Goal: Task Accomplishment & Management: Complete application form

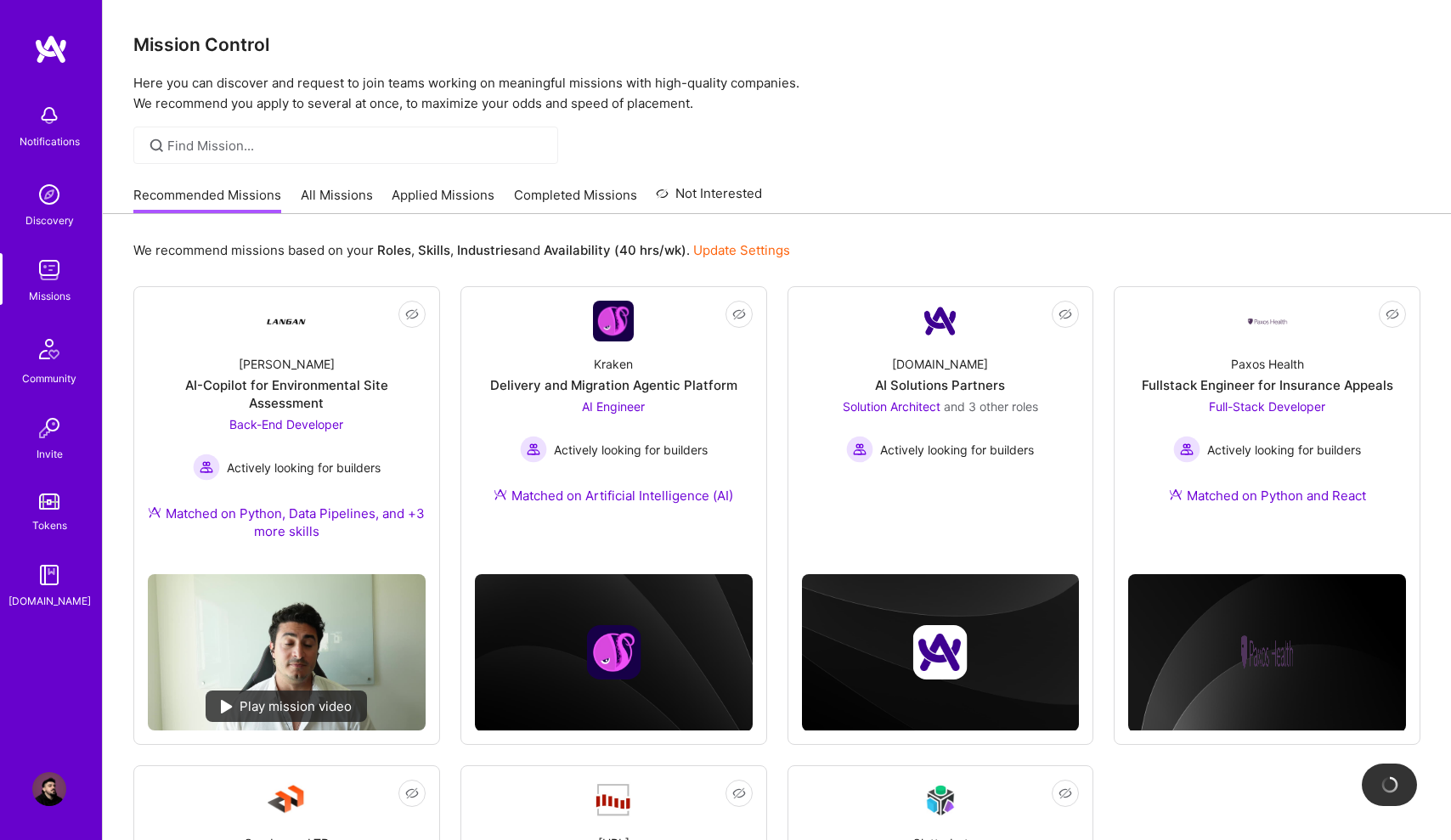
scroll to position [189, 0]
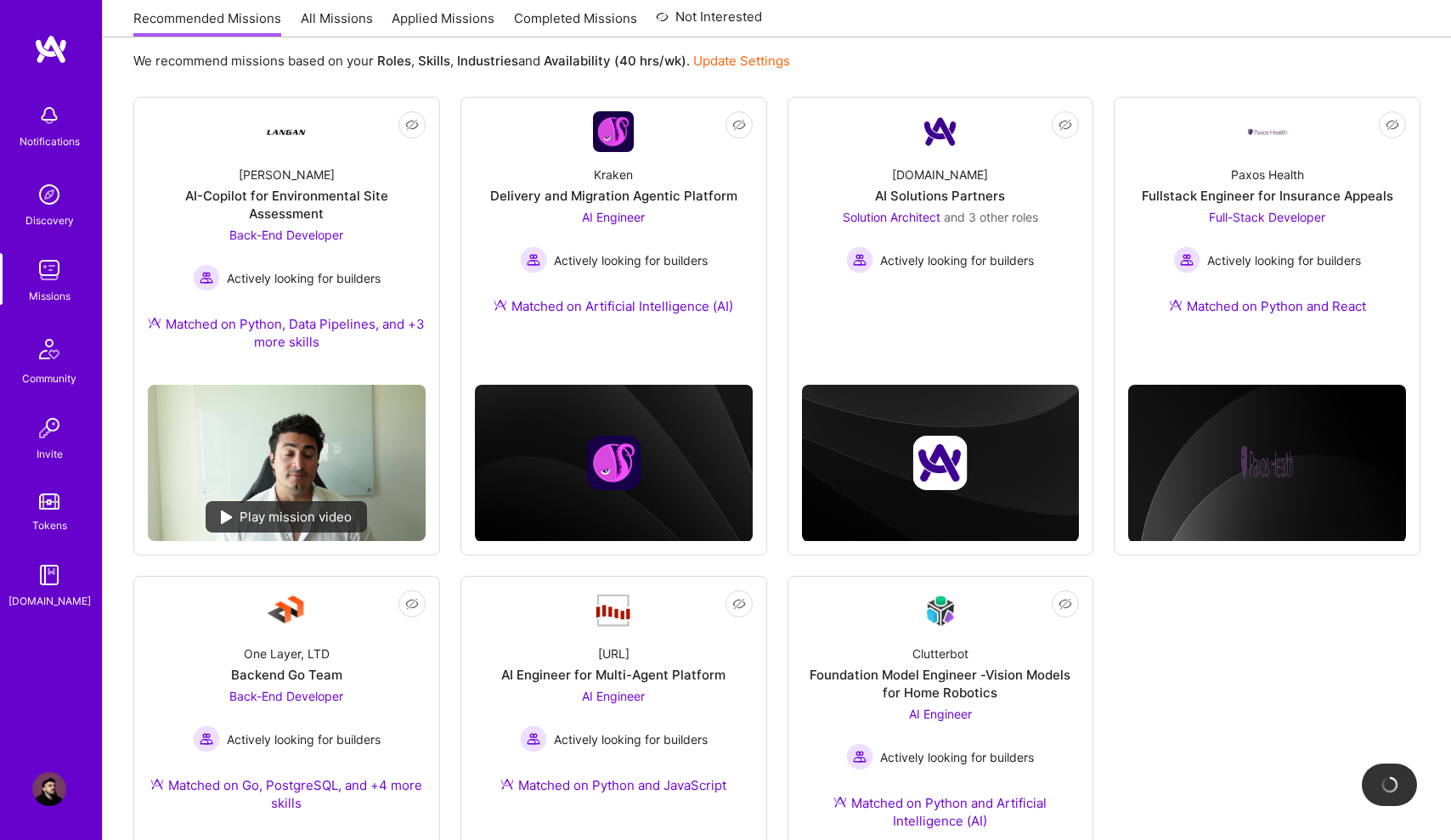
click at [1222, 607] on div "Not Interested [PERSON_NAME]-Copilot for Environmental Site Assessment Back-End…" at bounding box center [776, 566] width 1287 height 938
click at [959, 180] on div "[DOMAIN_NAME]" at bounding box center [940, 174] width 96 height 18
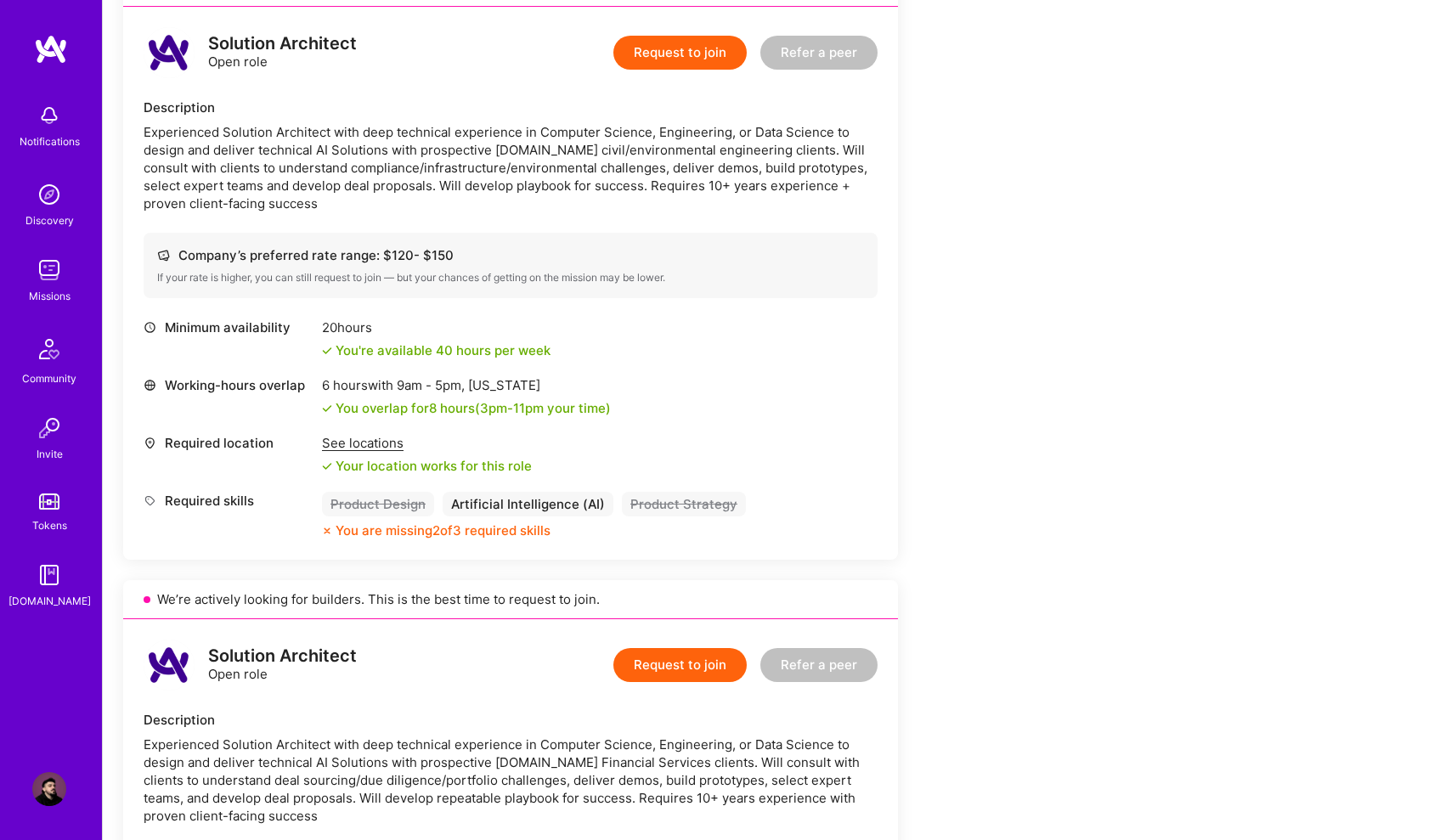
scroll to position [1040, 0]
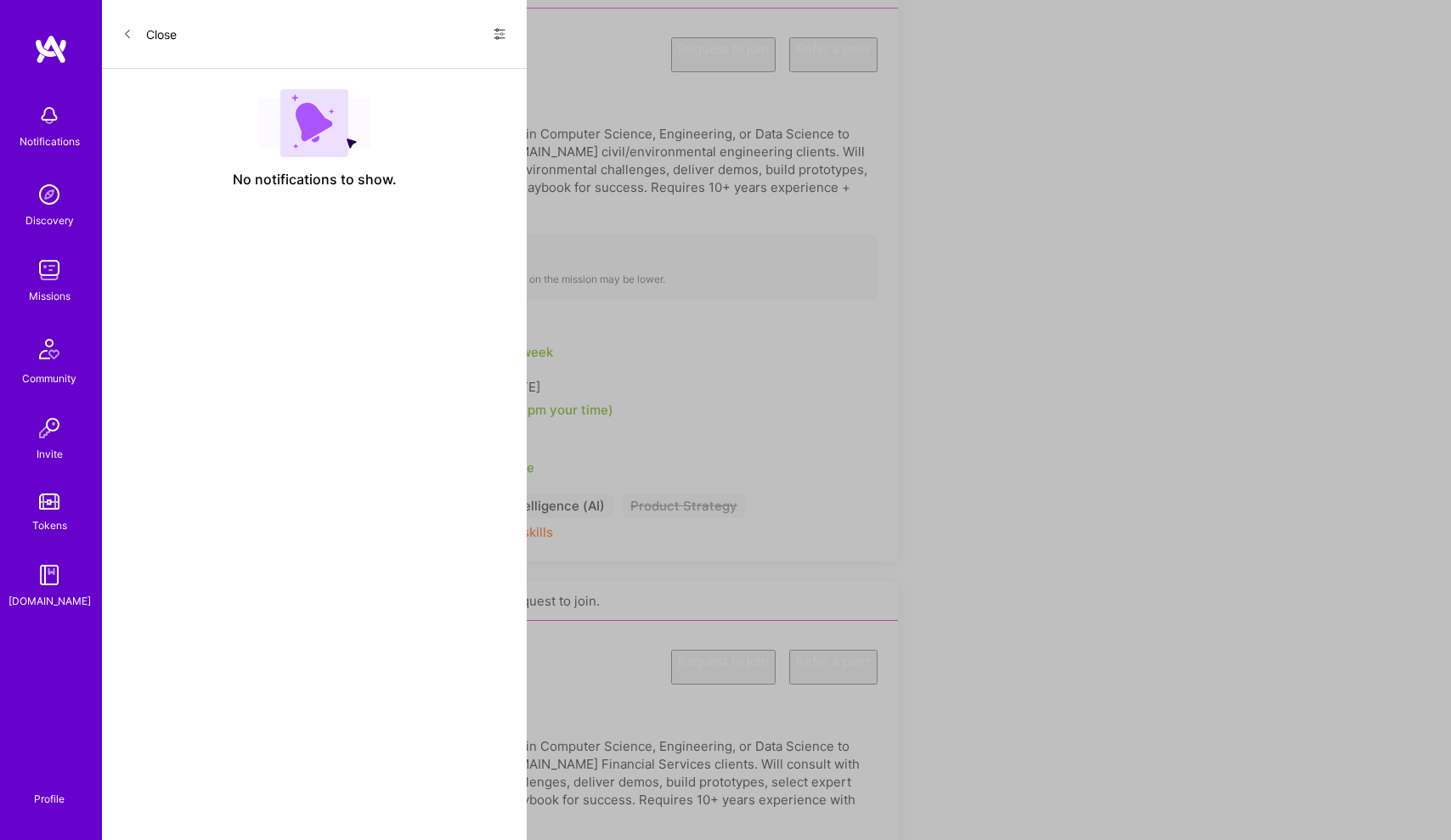
scroll to position [189, 0]
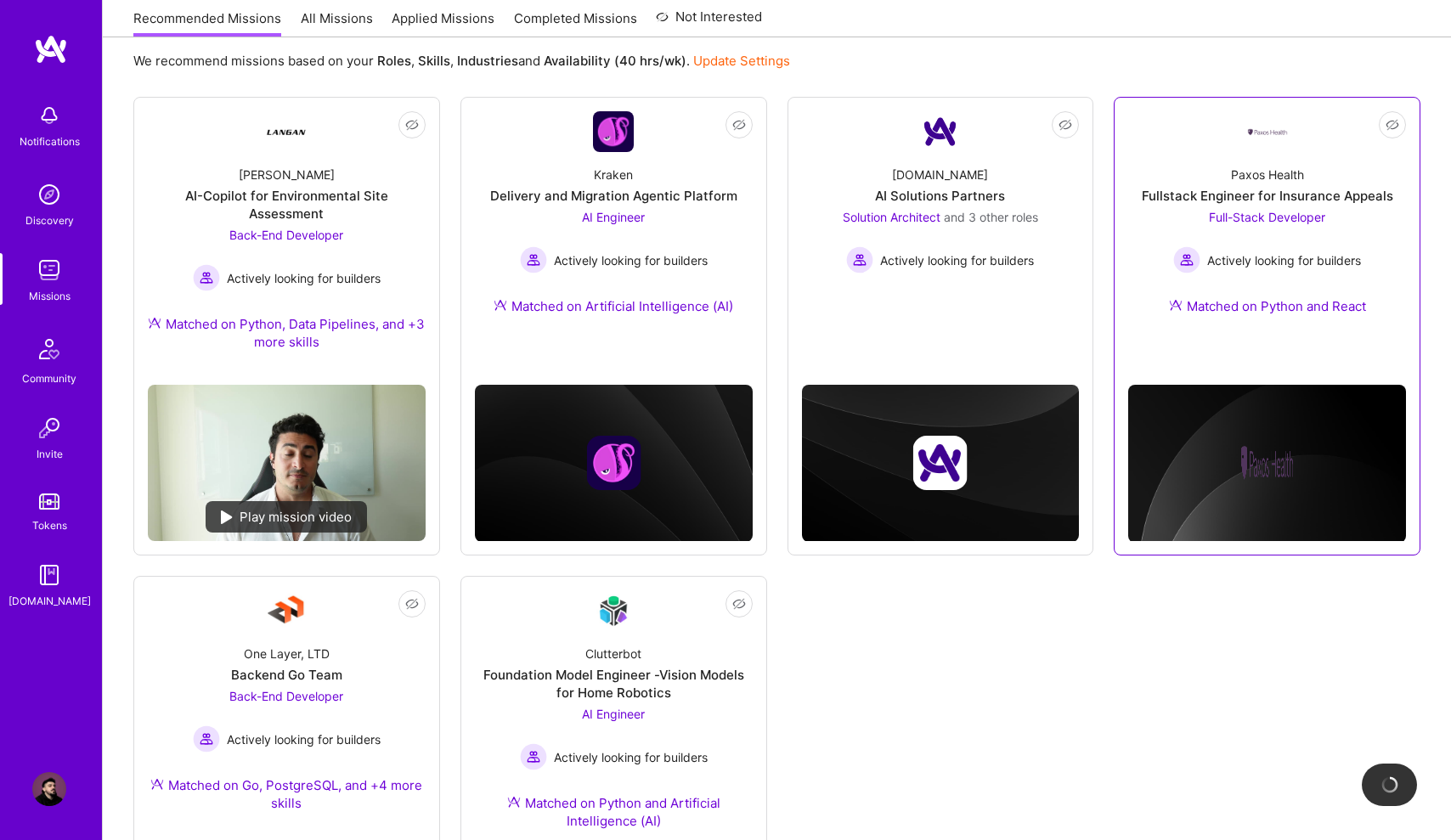
click at [1278, 187] on div "Fullstack Engineer for Insurance Appeals" at bounding box center [1268, 195] width 252 height 18
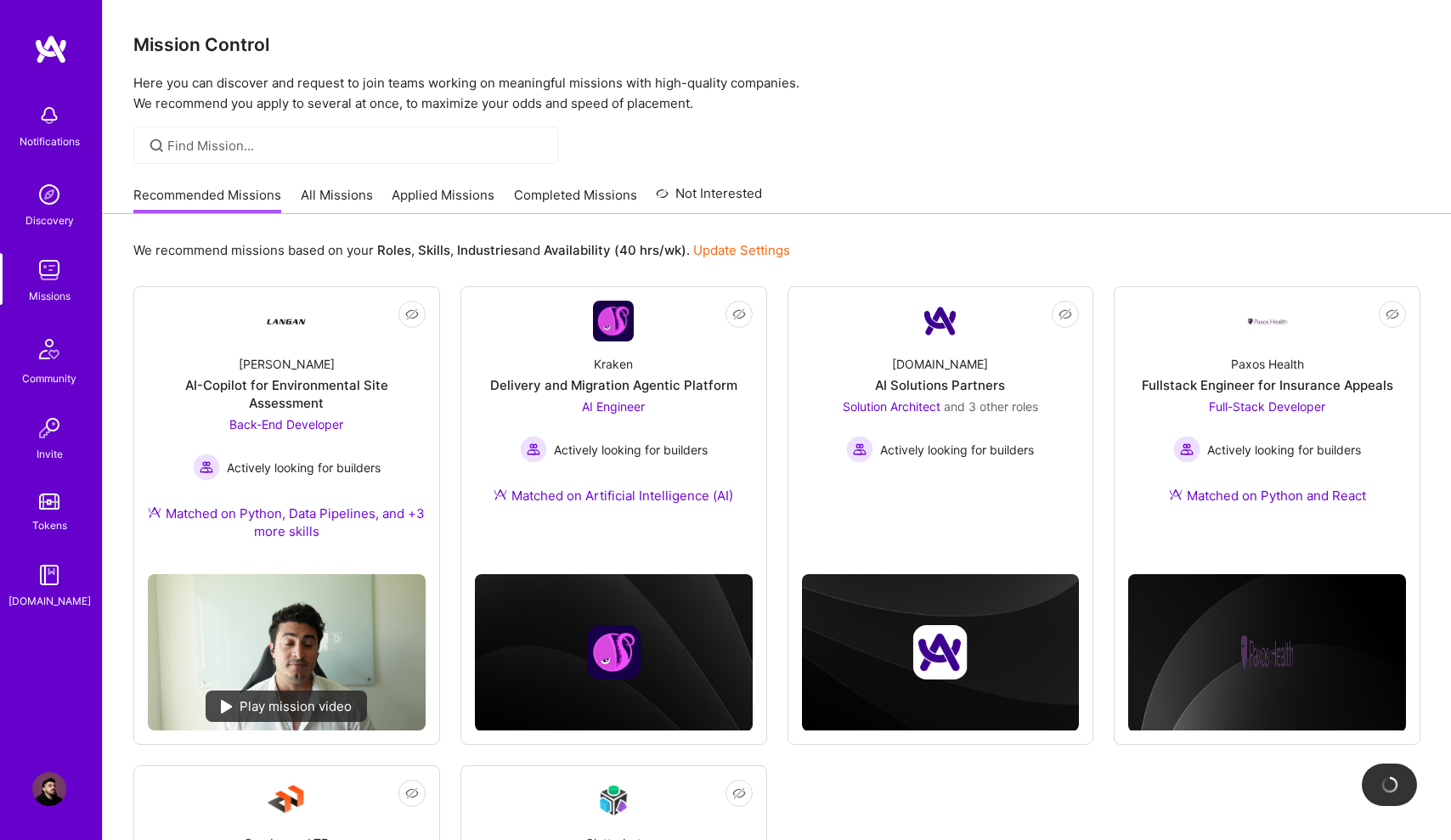
scroll to position [189, 0]
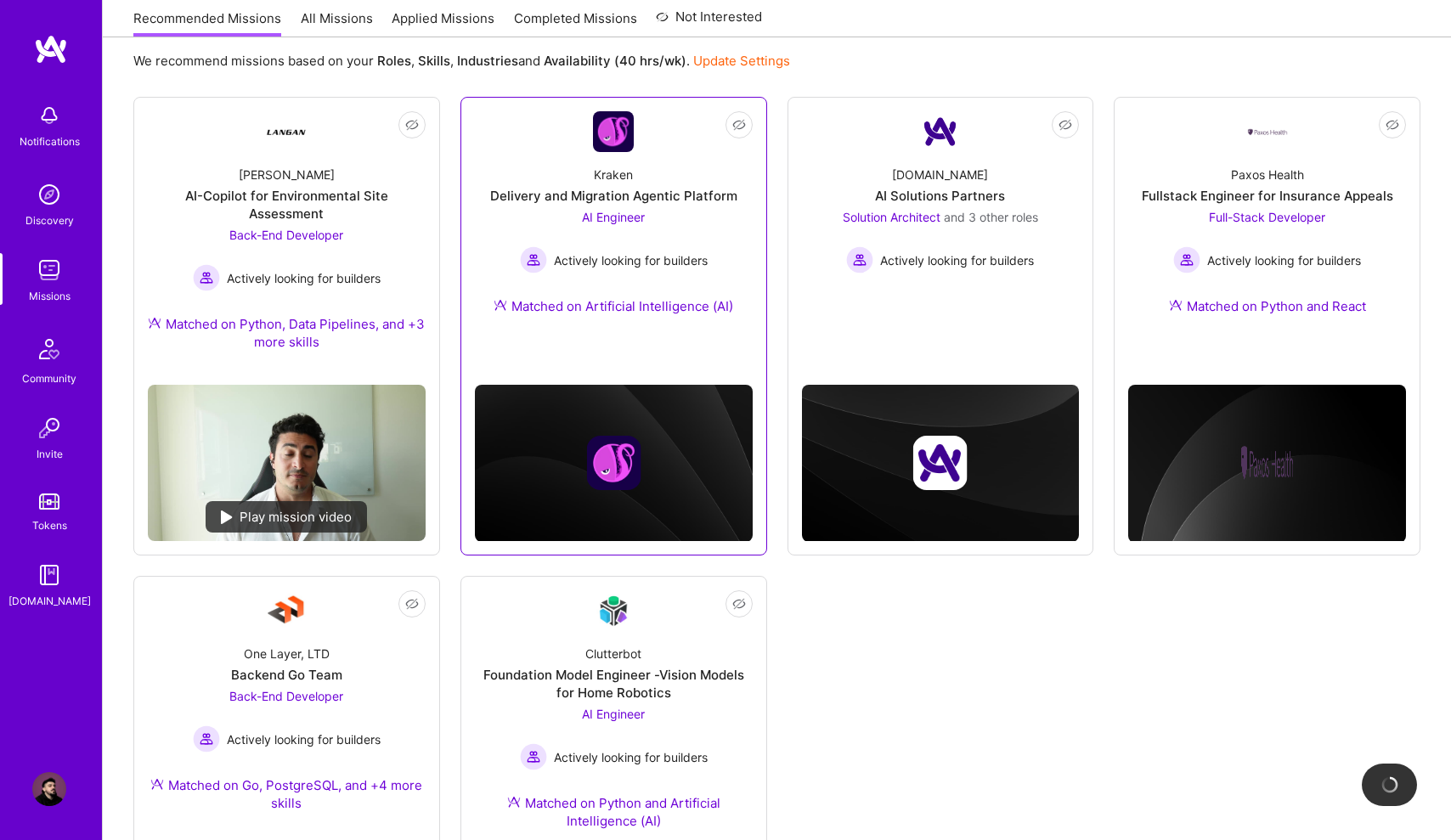
click at [631, 206] on div "Kraken Delivery and Migration Agentic Platform AI Engineer Actively looking for…" at bounding box center [614, 243] width 278 height 183
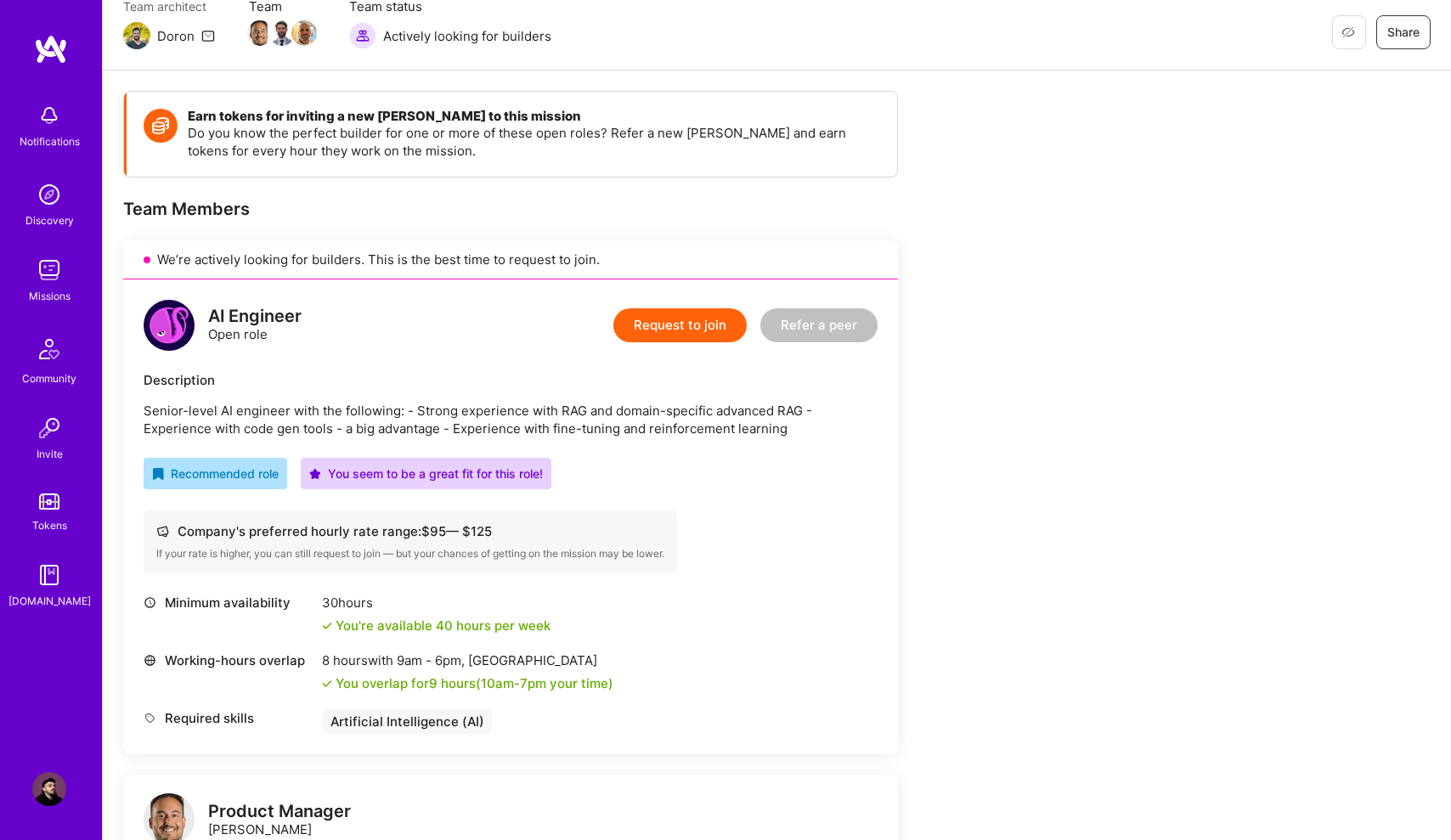
scroll to position [149, 0]
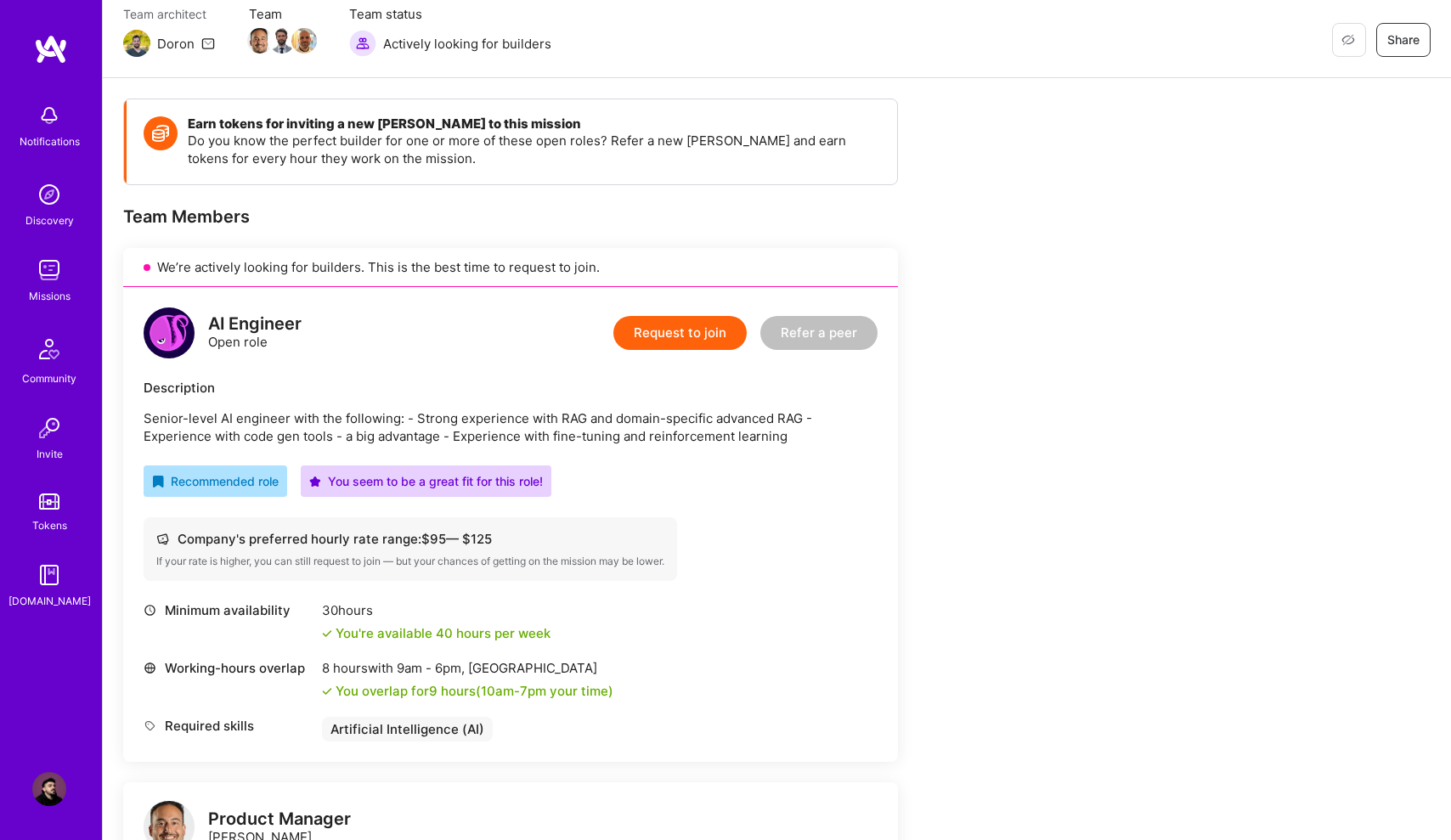
click at [151, 417] on p "Senior-level AI engineer with the following: - Strong experience with RAG and d…" at bounding box center [510, 427] width 734 height 36
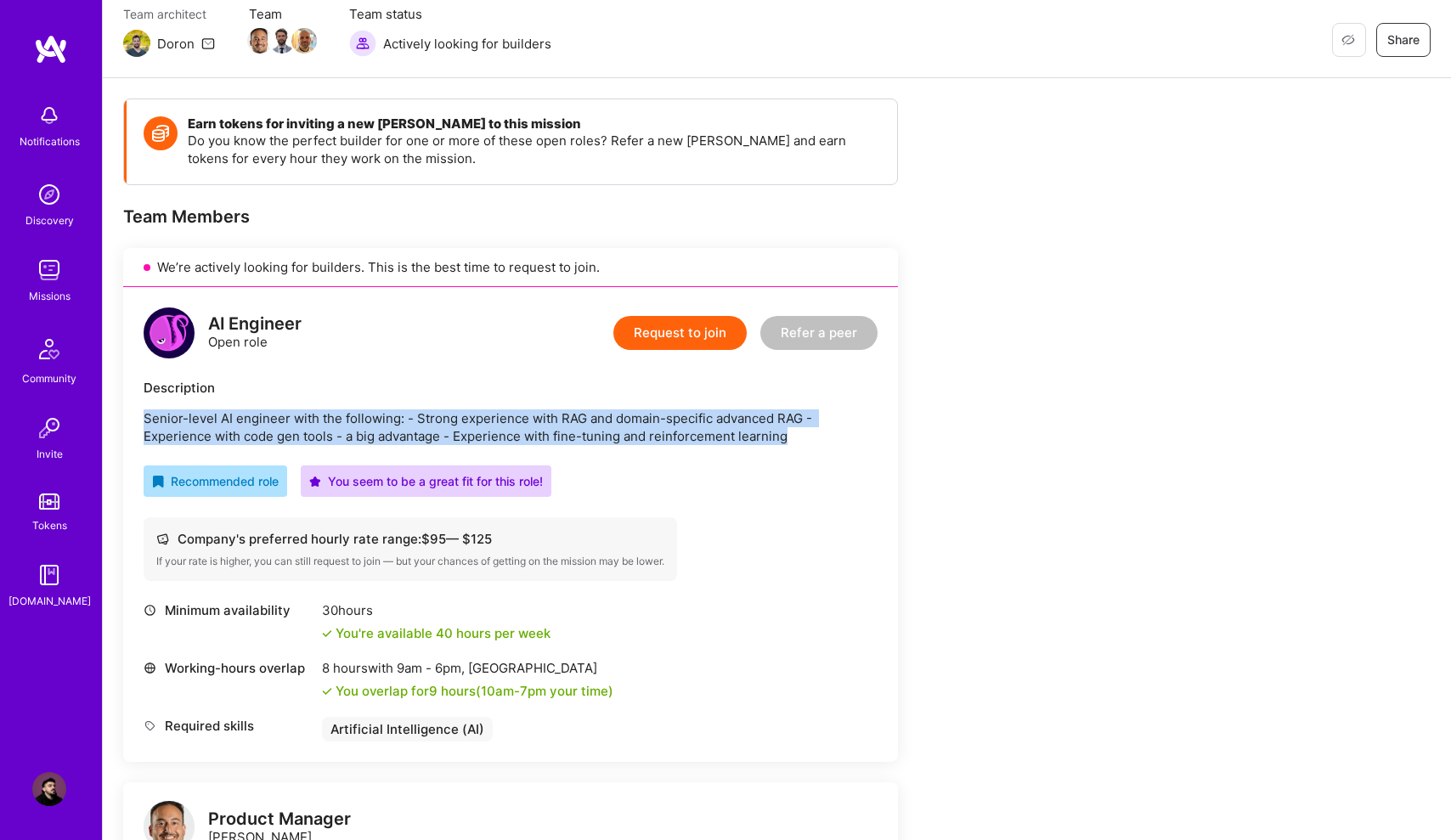
drag, startPoint x: 151, startPoint y: 417, endPoint x: 815, endPoint y: 440, distance: 664.4
click at [815, 440] on p "Senior-level AI engineer with the following: - Strong experience with RAG and d…" at bounding box center [510, 427] width 734 height 36
copy p "Senior-level AI engineer with the following: - Strong experience with RAG and d…"
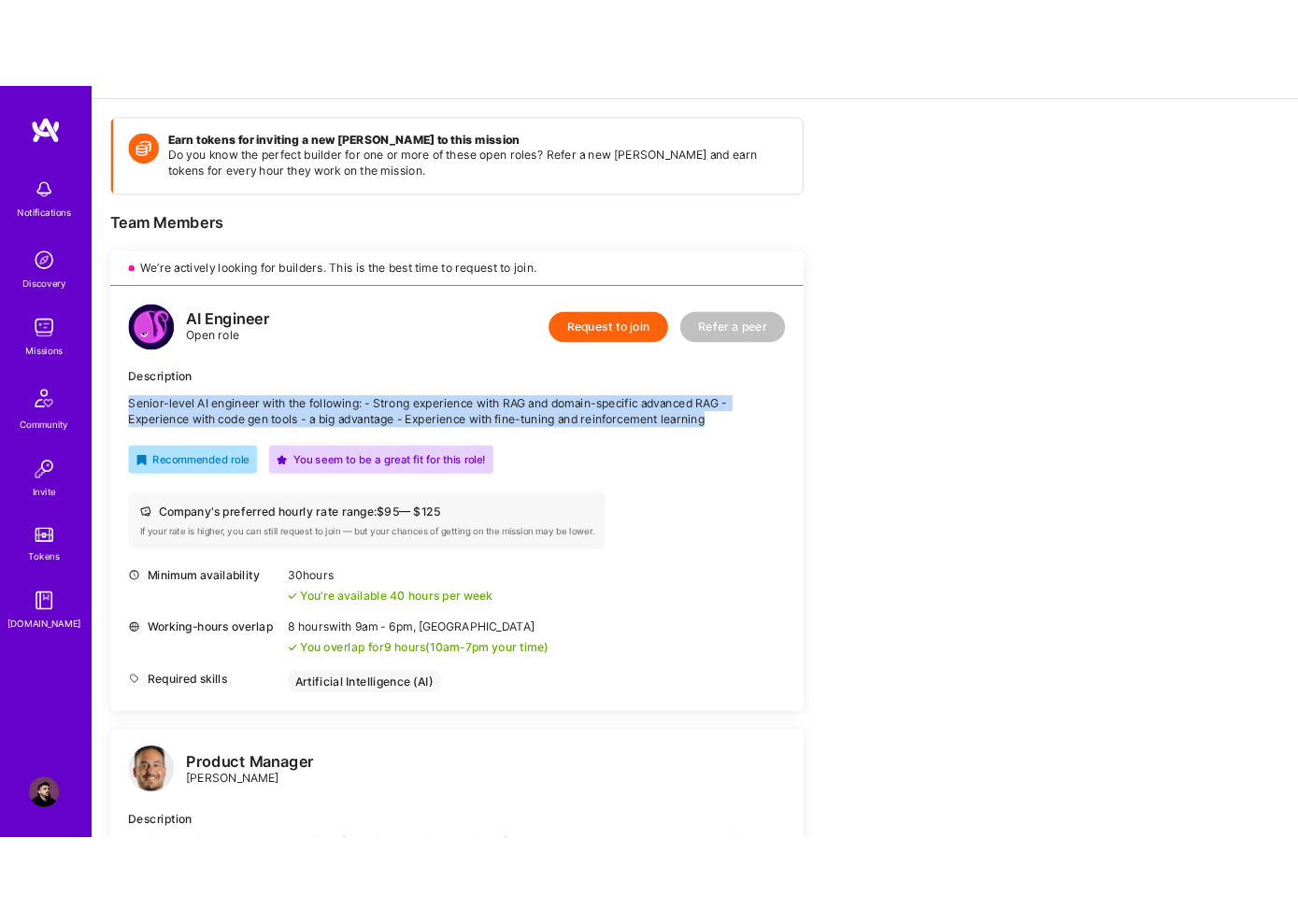
scroll to position [233, 0]
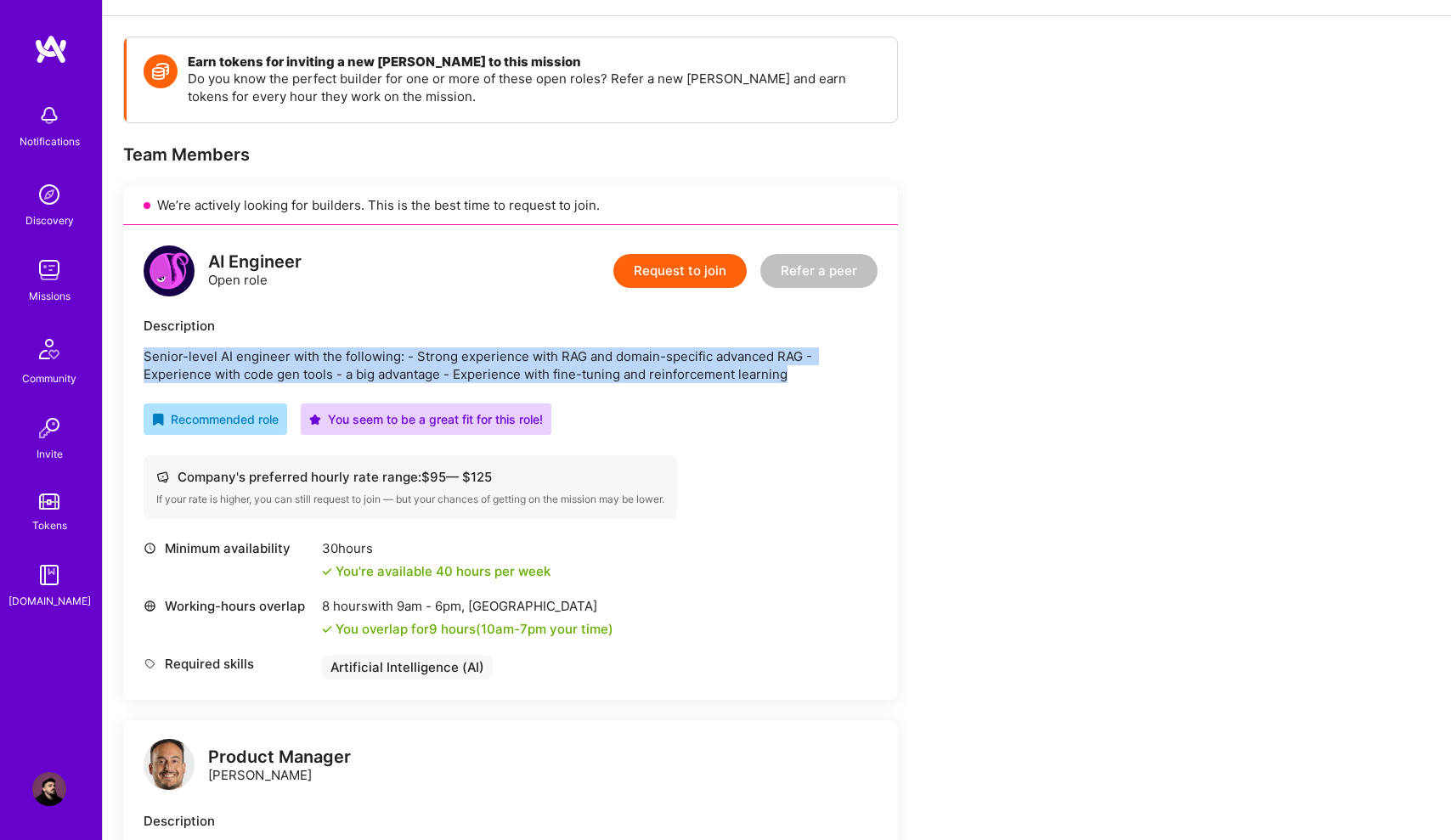
copy p "Senior-level AI engineer with the following: - Strong experience with RAG and d…"
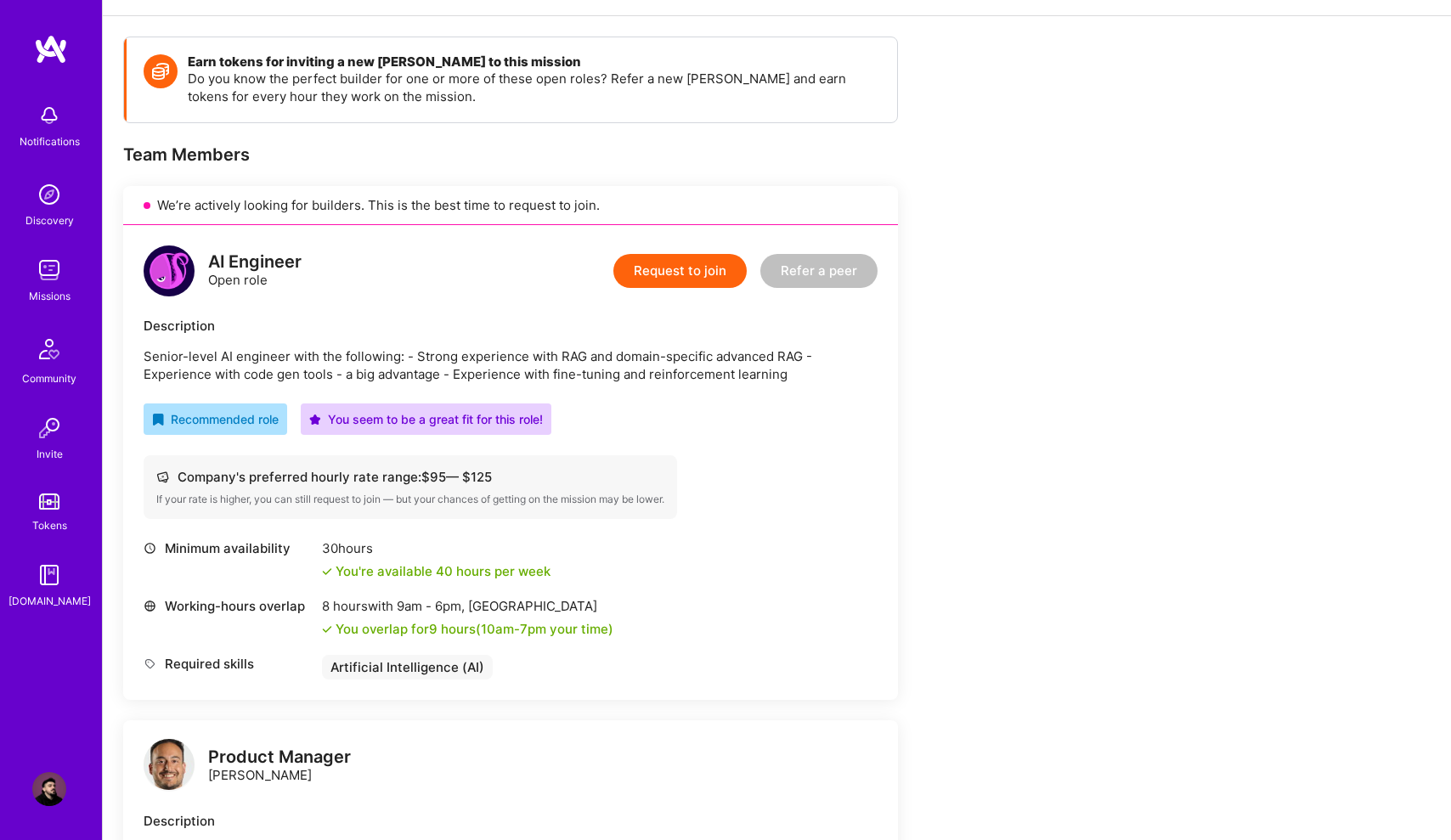
click at [407, 295] on div "AI Engineer Open role Request to join Refer a peer" at bounding box center [510, 271] width 734 height 51
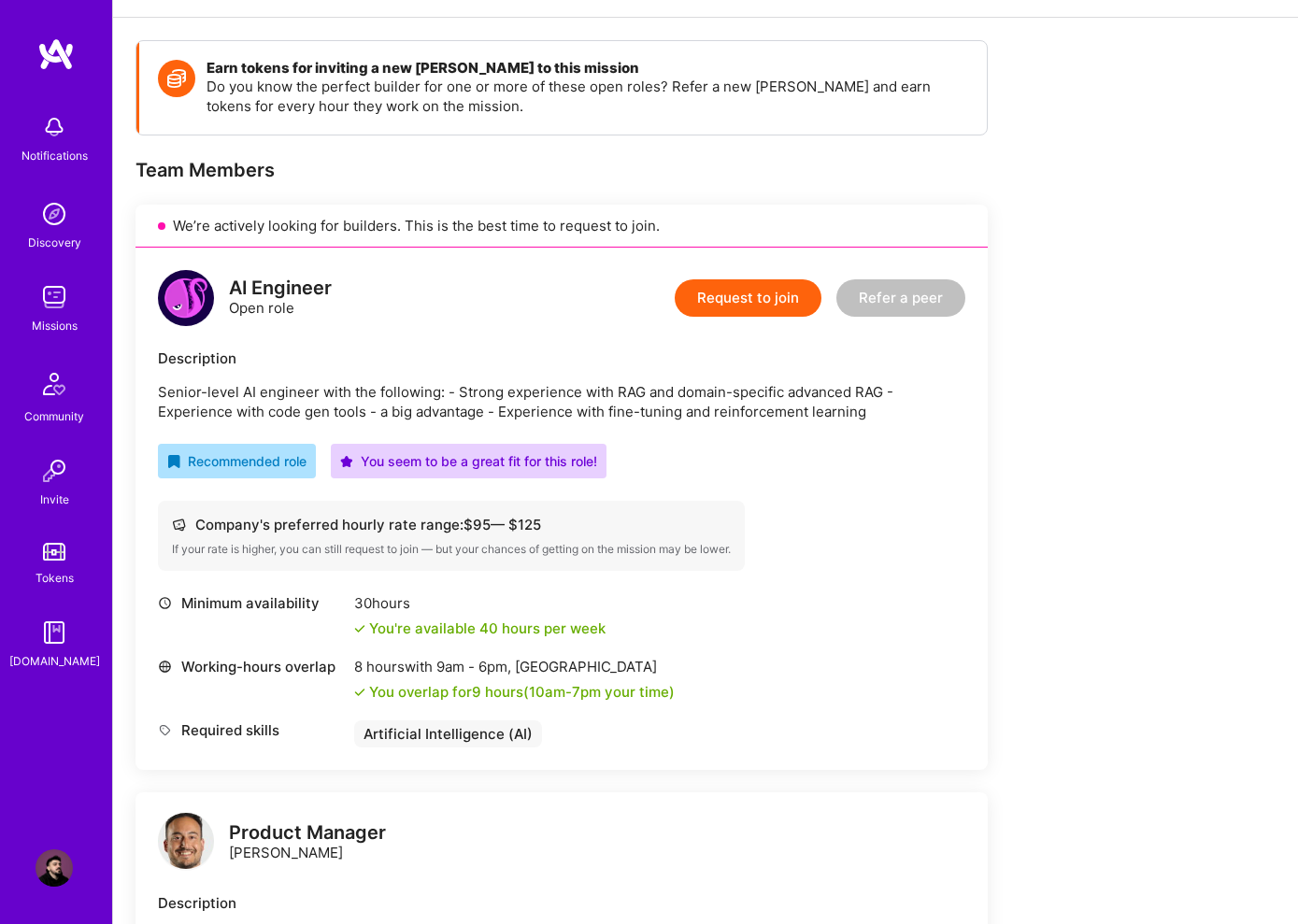
click at [968, 502] on div "AI Engineer Open role Request to join Refer a peer Description Senior-level AI …" at bounding box center [561, 508] width 852 height 523
click at [742, 306] on button "Request to join" at bounding box center [748, 298] width 146 height 38
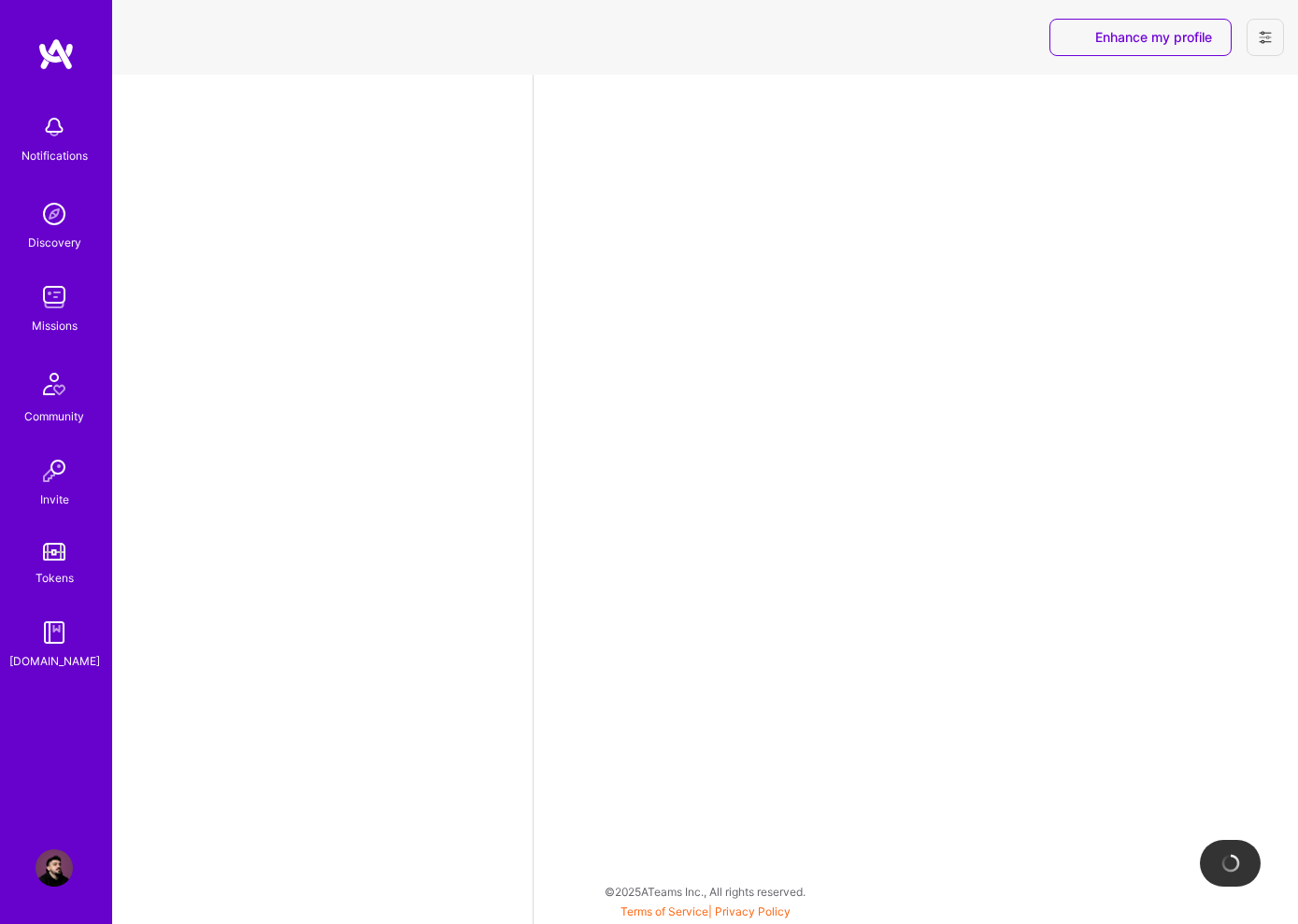
select select "RS"
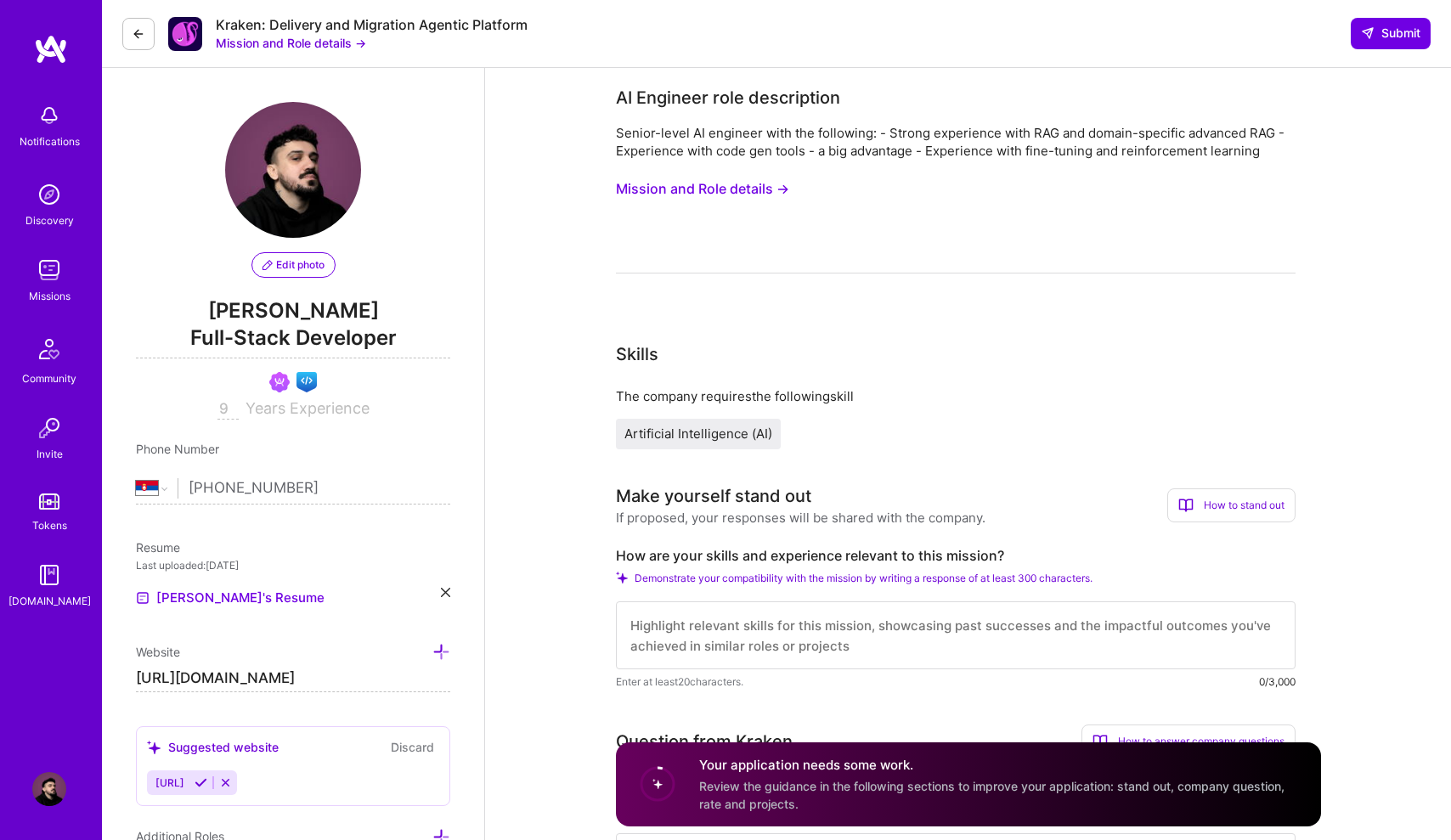
click at [751, 193] on button "Mission and Role details →" at bounding box center [702, 188] width 173 height 32
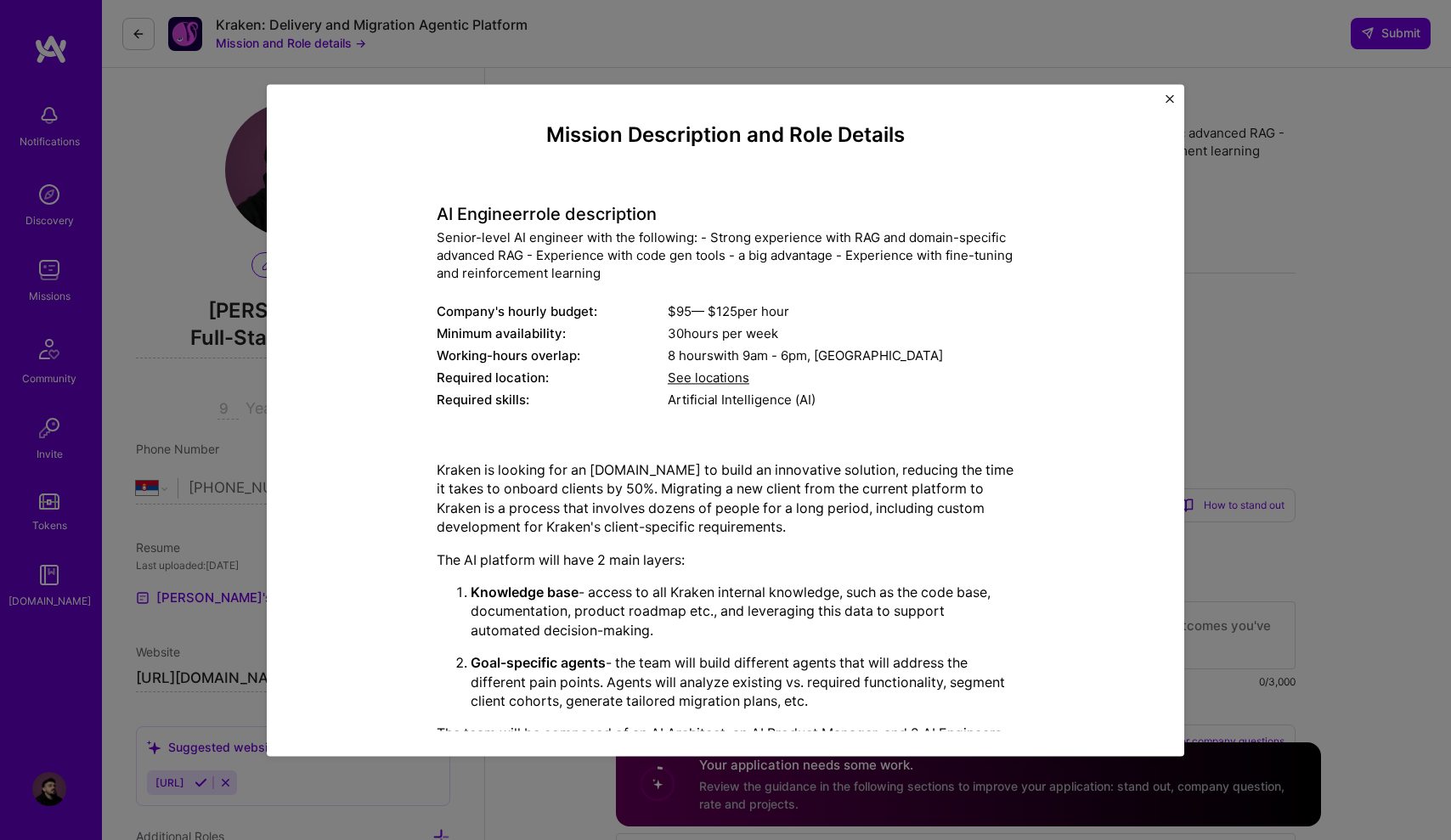
click at [443, 473] on p "Kraken is looking for an [DOMAIN_NAME] to build an innovative solution, reducin…" at bounding box center [725, 499] width 577 height 77
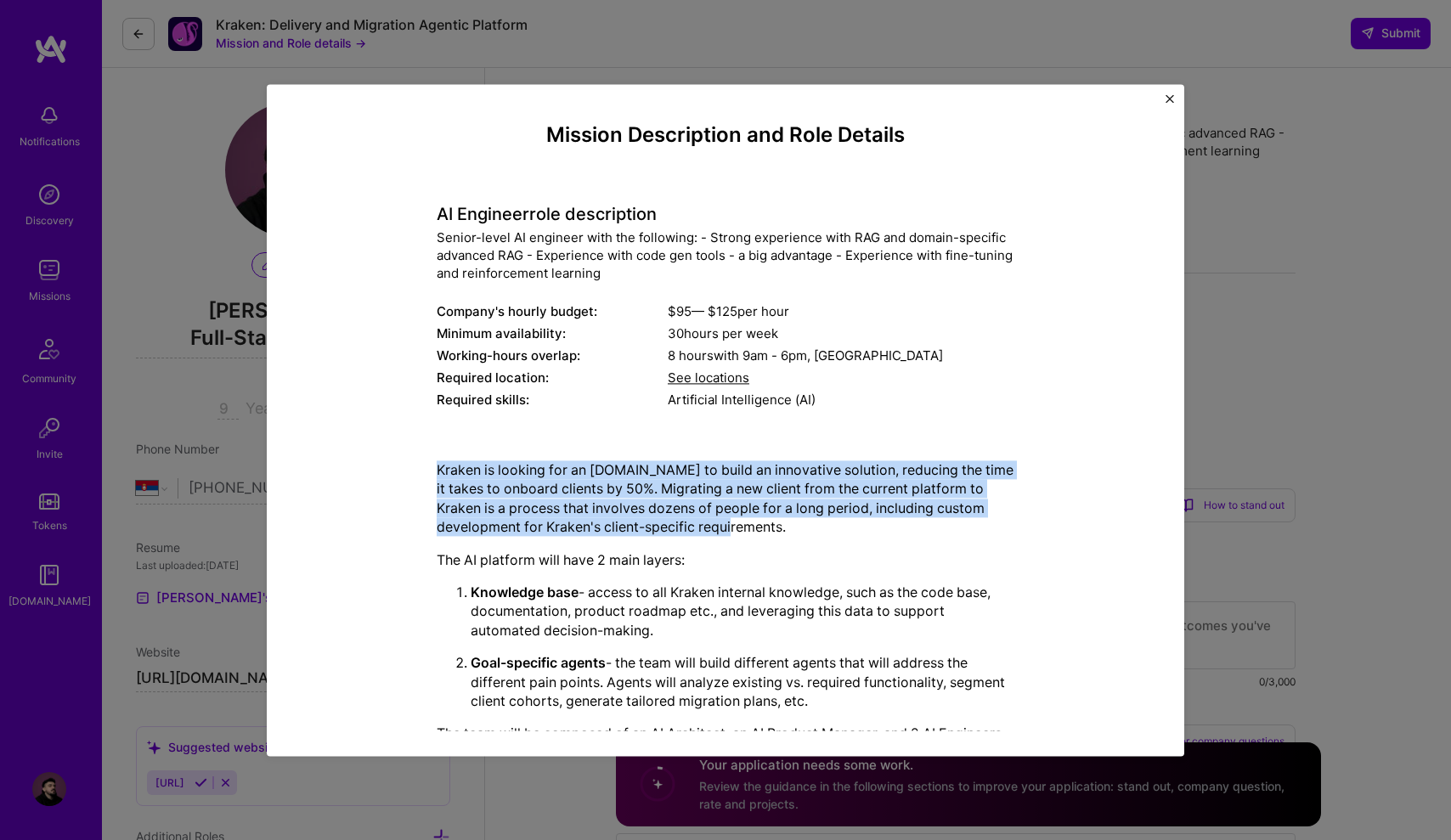
drag, startPoint x: 449, startPoint y: 476, endPoint x: 642, endPoint y: 527, distance: 199.6
click at [644, 528] on p "Kraken is looking for an [DOMAIN_NAME] to build an innovative solution, reducin…" at bounding box center [725, 499] width 577 height 77
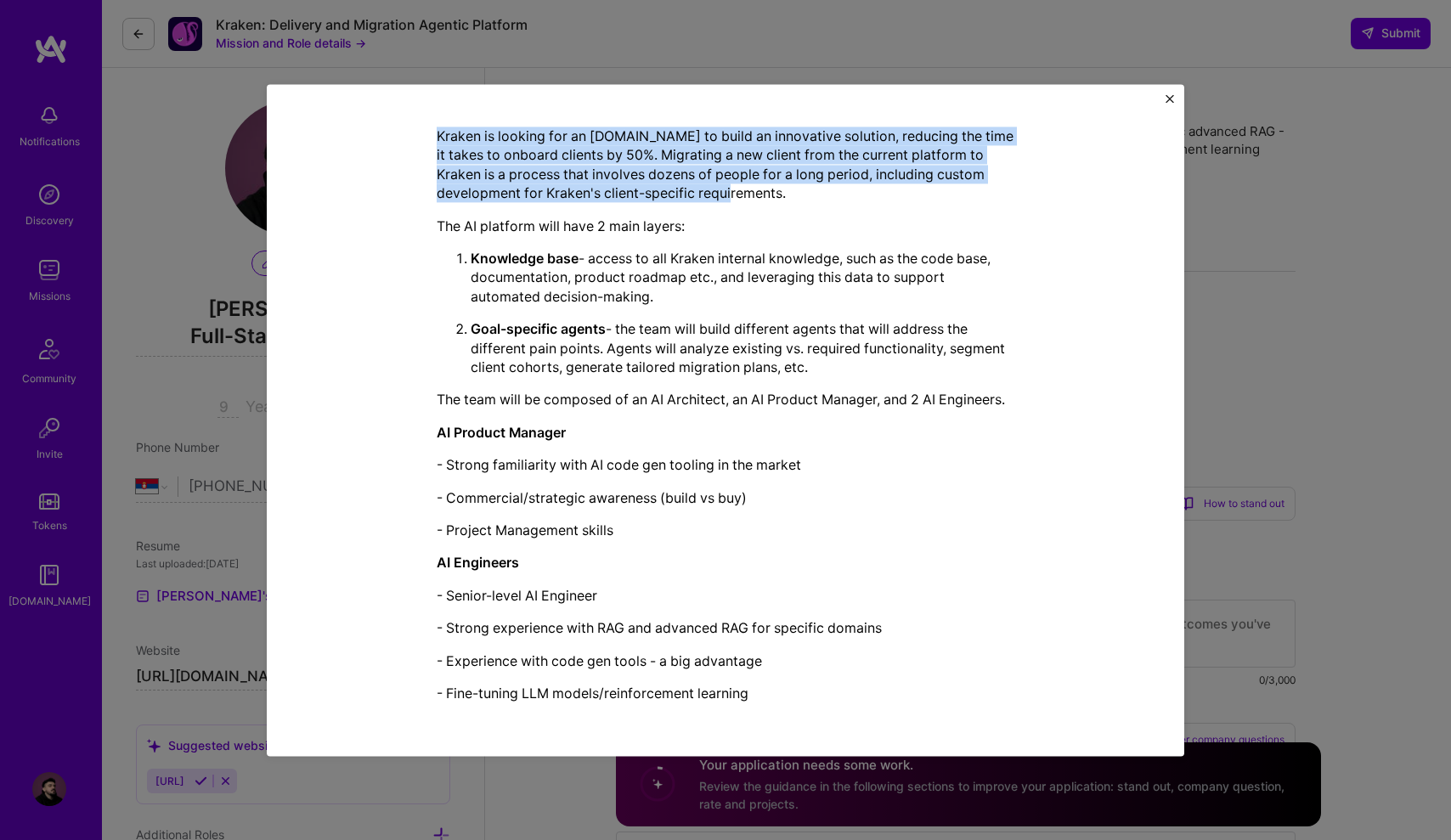
scroll to position [3, 0]
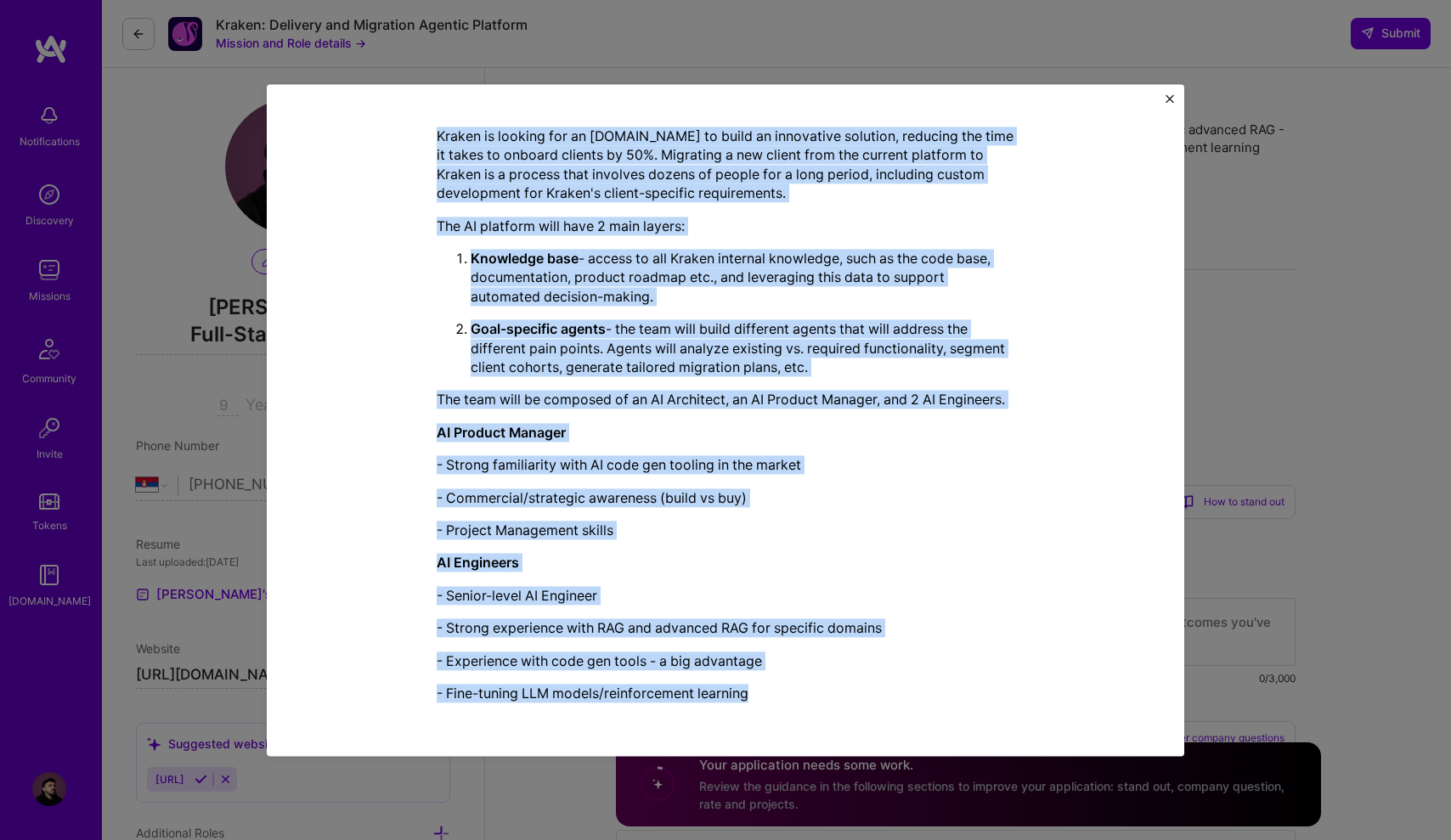
click at [757, 693] on p "- Fine-tuning LLM models/reinforcement learning" at bounding box center [725, 693] width 577 height 19
copy div "Kraken is looking for an [DOMAIN_NAME] to build an innovative solution, reducin…"
click at [888, 181] on p "Kraken is looking for an [DOMAIN_NAME] to build an innovative solution, reducin…" at bounding box center [725, 165] width 577 height 77
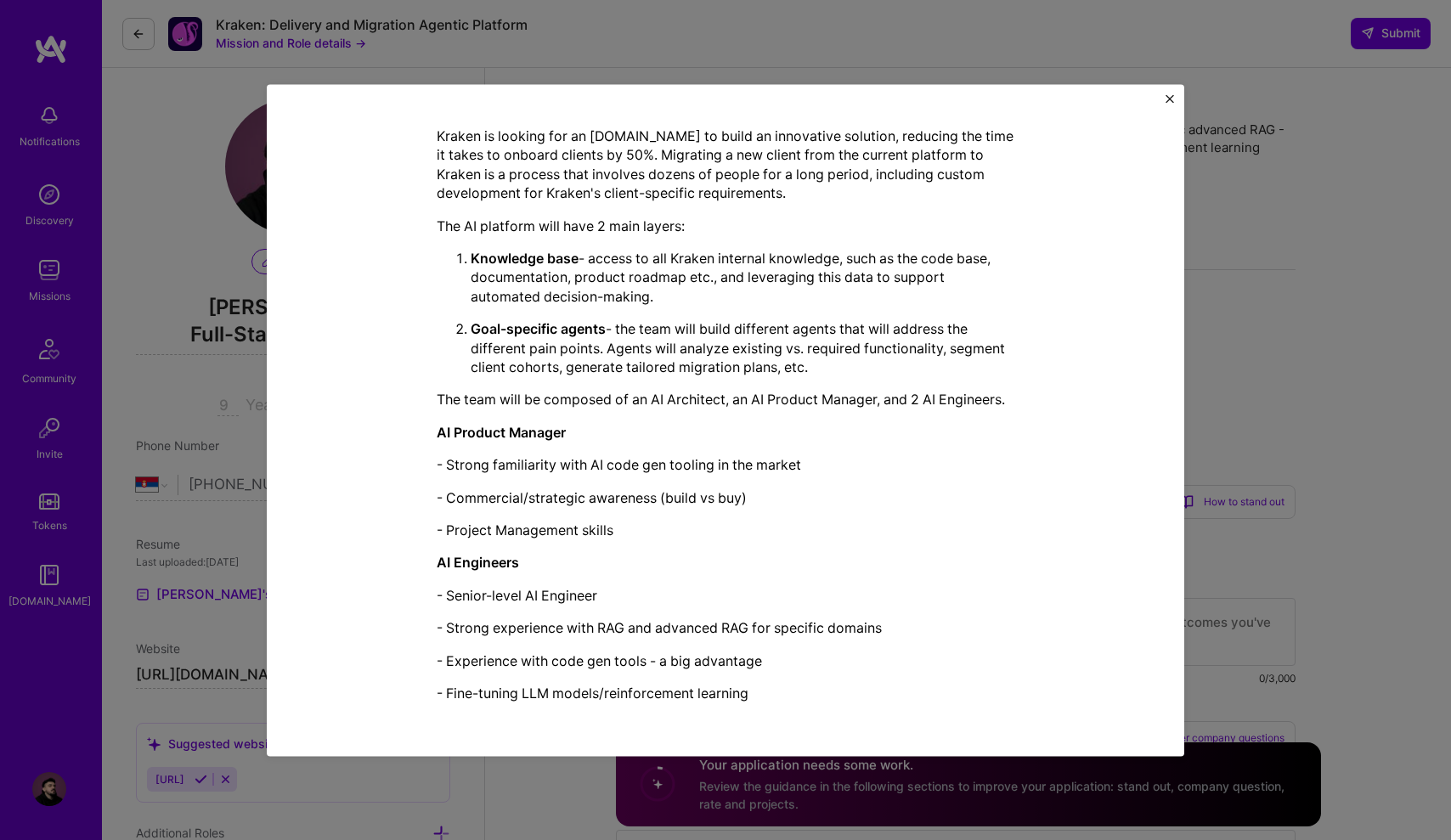
drag, startPoint x: 1166, startPoint y: 102, endPoint x: 1157, endPoint y: 105, distance: 9.5
click at [1166, 103] on button "Close" at bounding box center [1170, 103] width 9 height 18
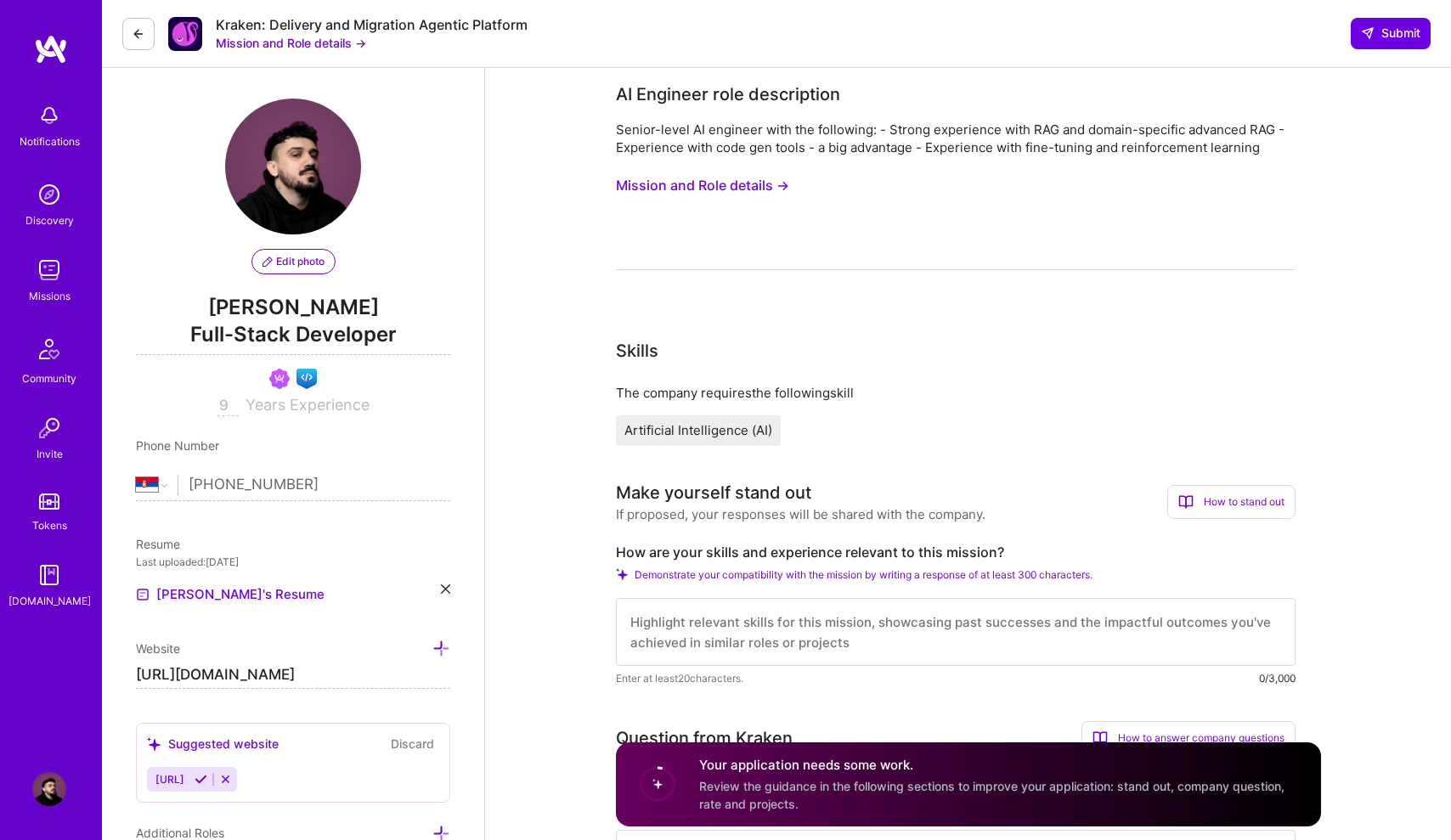
click at [719, 641] on textarea at bounding box center [955, 632] width 680 height 68
paste textarea "I've spent the last 9 years working across complex systems, from healthcare Saa…"
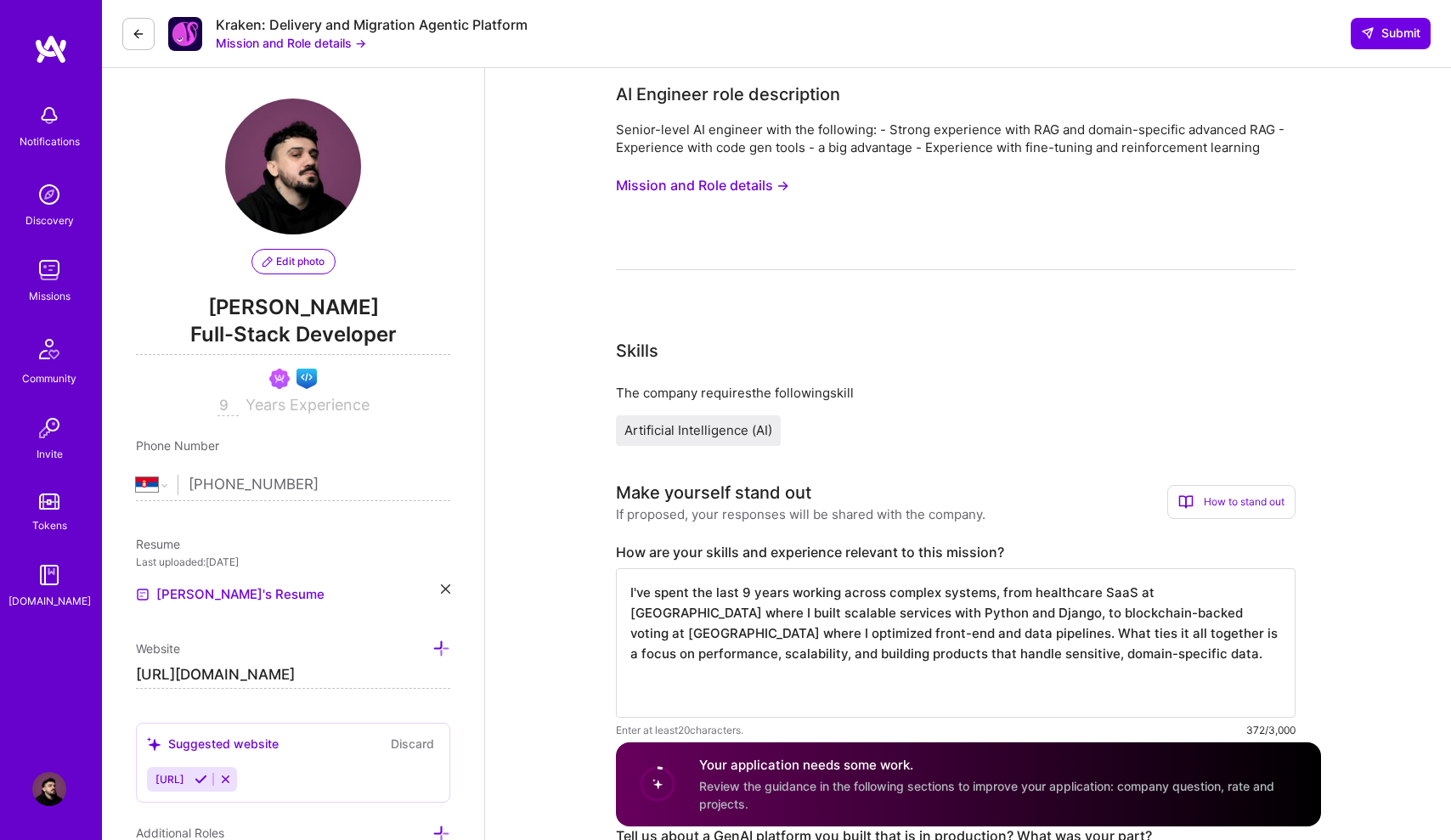
paste textarea "Alongside that, I've been working on my own AI projects, including GitCase, whe…"
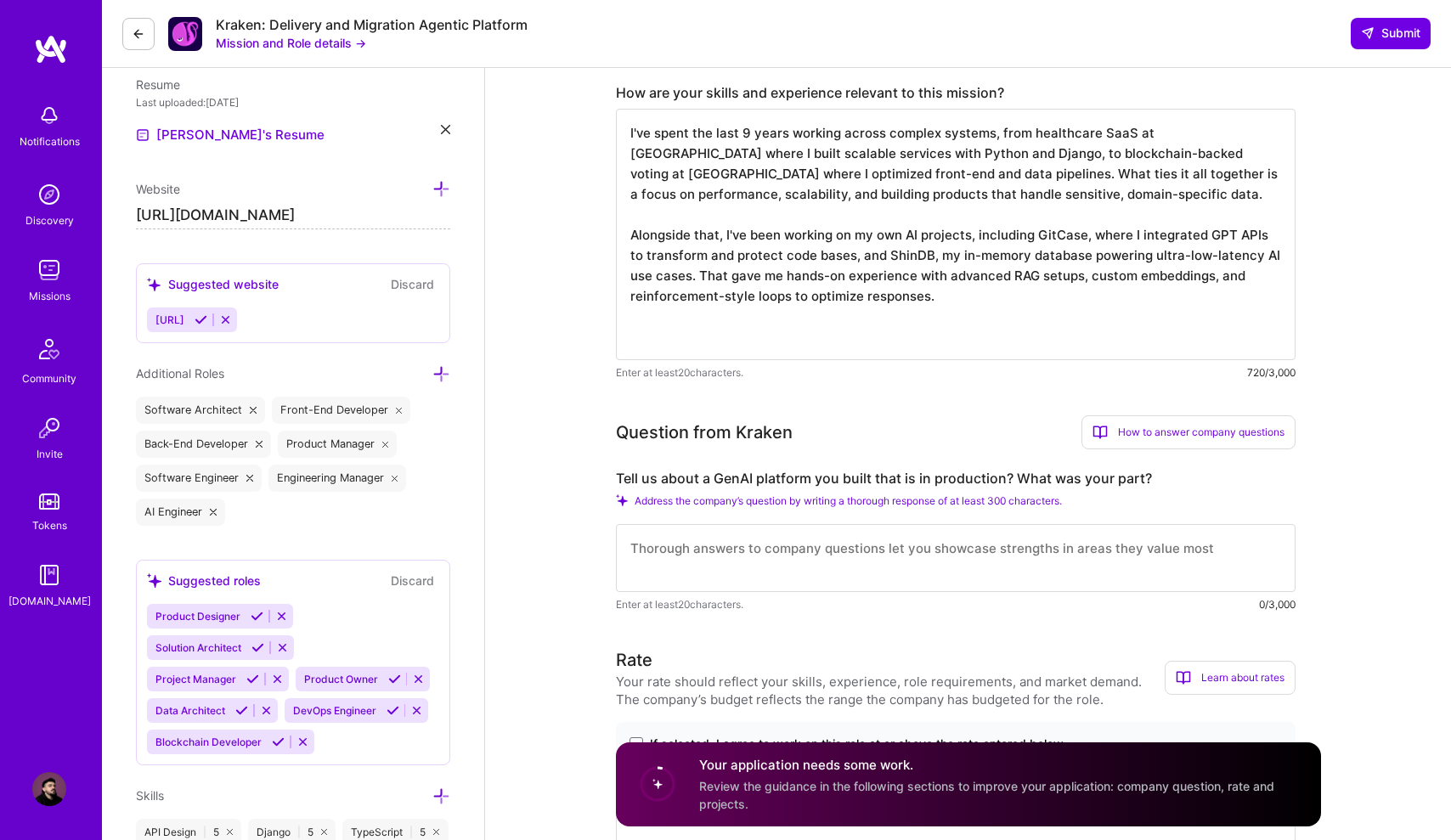
scroll to position [461, 0]
paste textarea "I'm also very familiar with code gen tools and fine-tuning flows, since I've ha…"
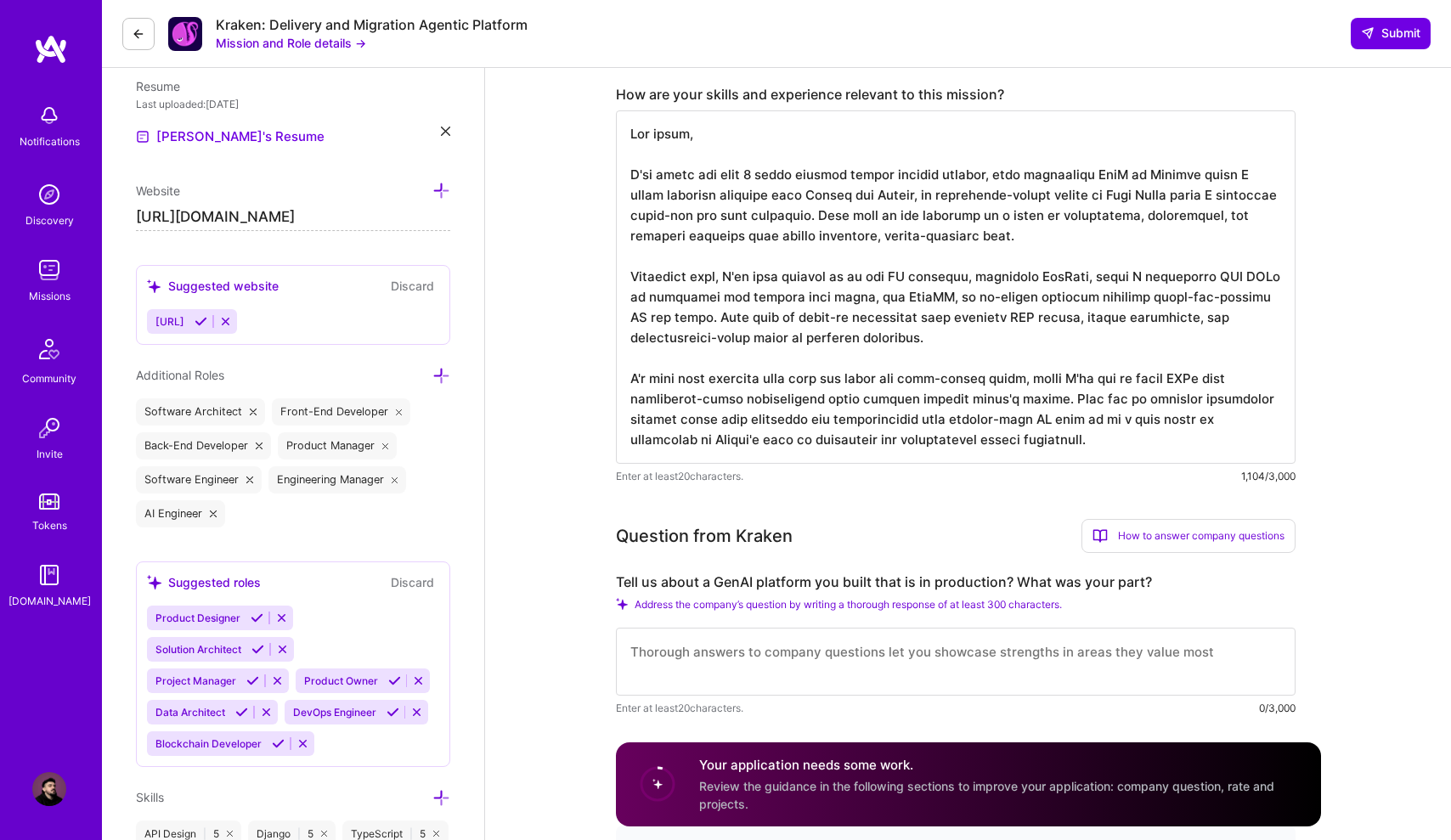
scroll to position [2, 0]
click at [1159, 446] on textarea at bounding box center [955, 287] width 680 height 353
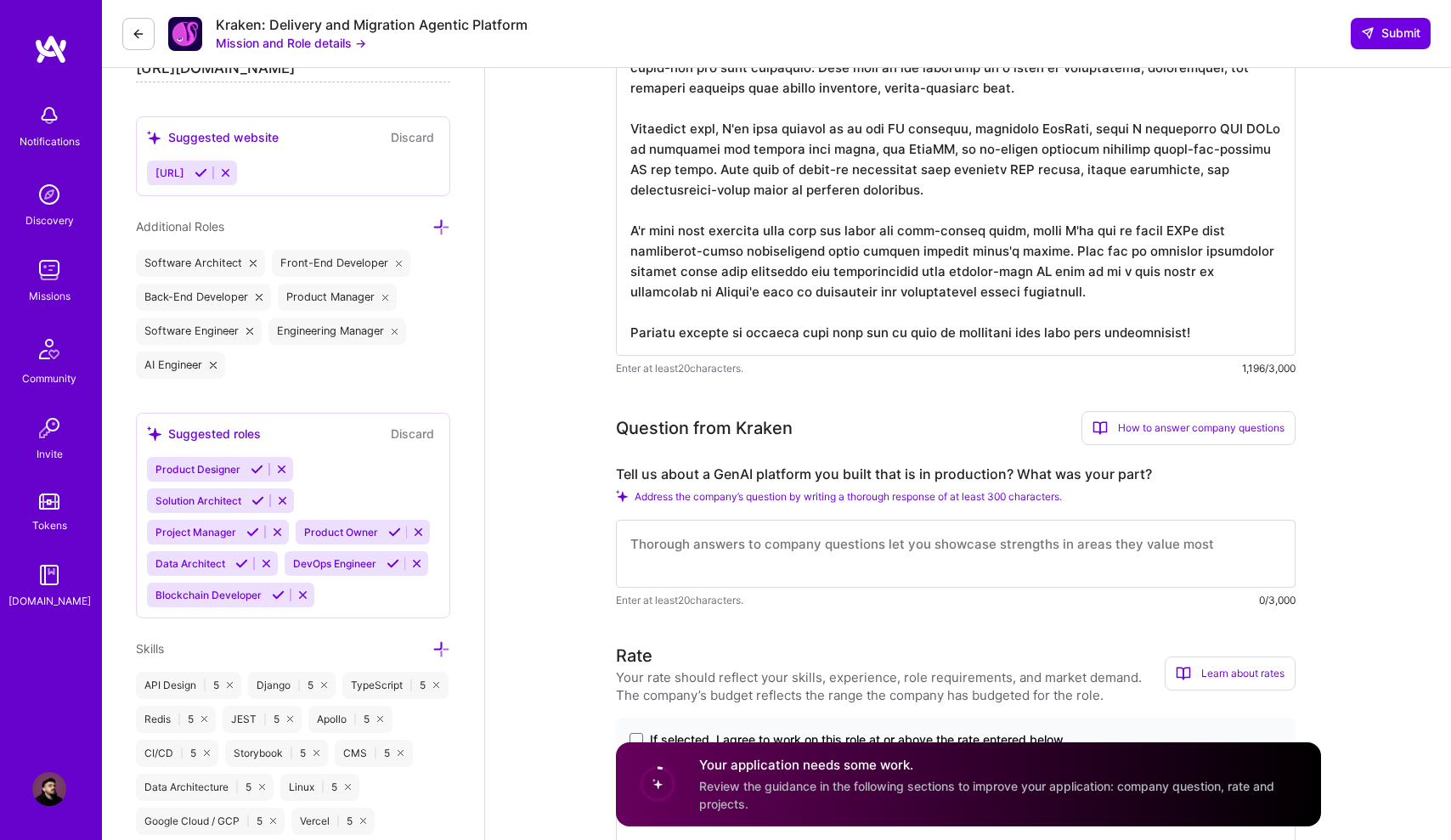
scroll to position [611, 0]
type textarea "Hey there, I've spent the last 9 years working across complex systems, from hea…"
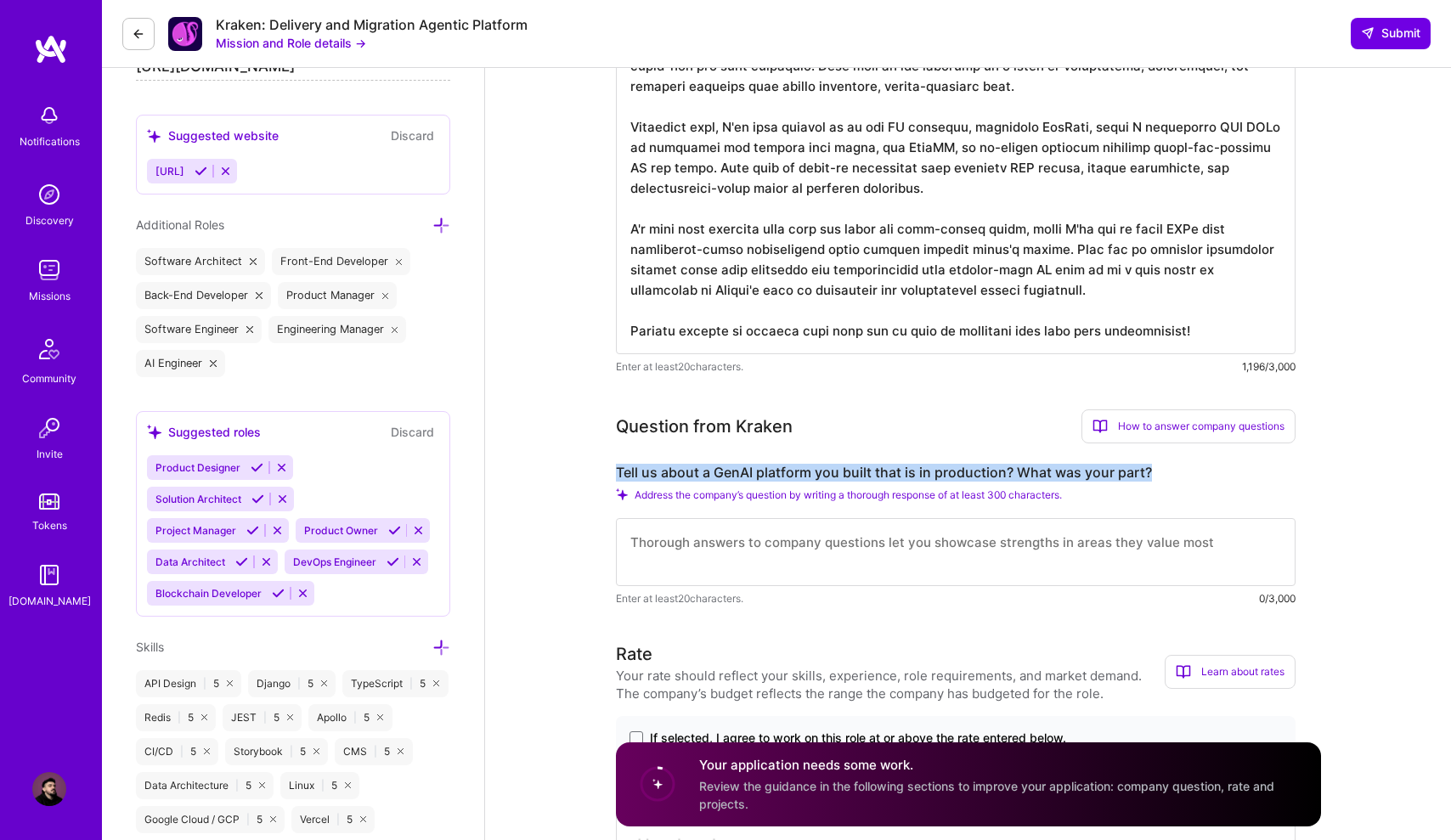
drag, startPoint x: 1158, startPoint y: 472, endPoint x: 612, endPoint y: 469, distance: 546.0
copy label "Tell us about a GenAI platform you built that is in production? What was your p…"
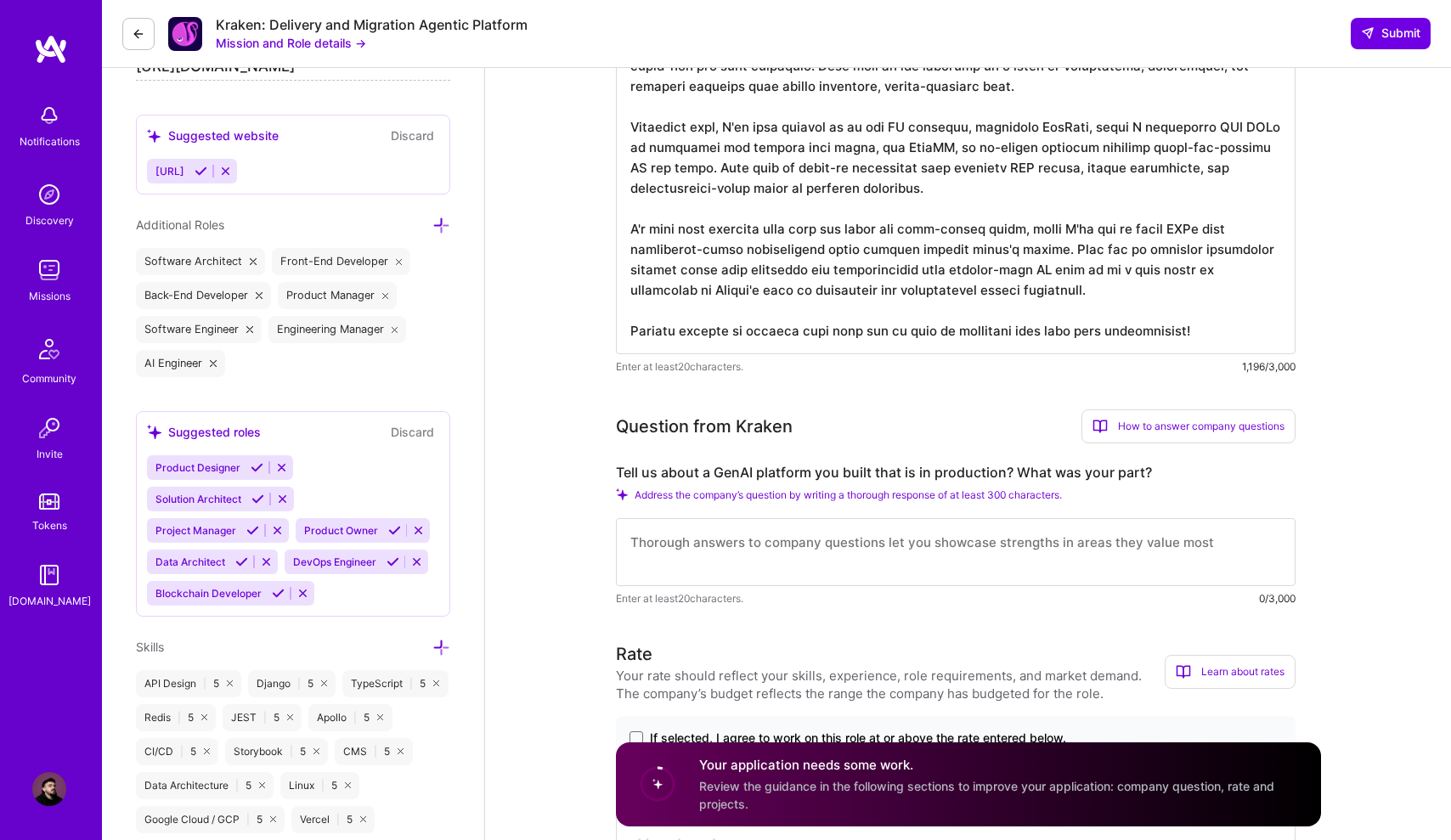
click at [686, 544] on textarea at bounding box center [955, 553] width 680 height 68
paste textarea "One I'm proud of is GitCase, a platform I built and launched myself. It's a dev…"
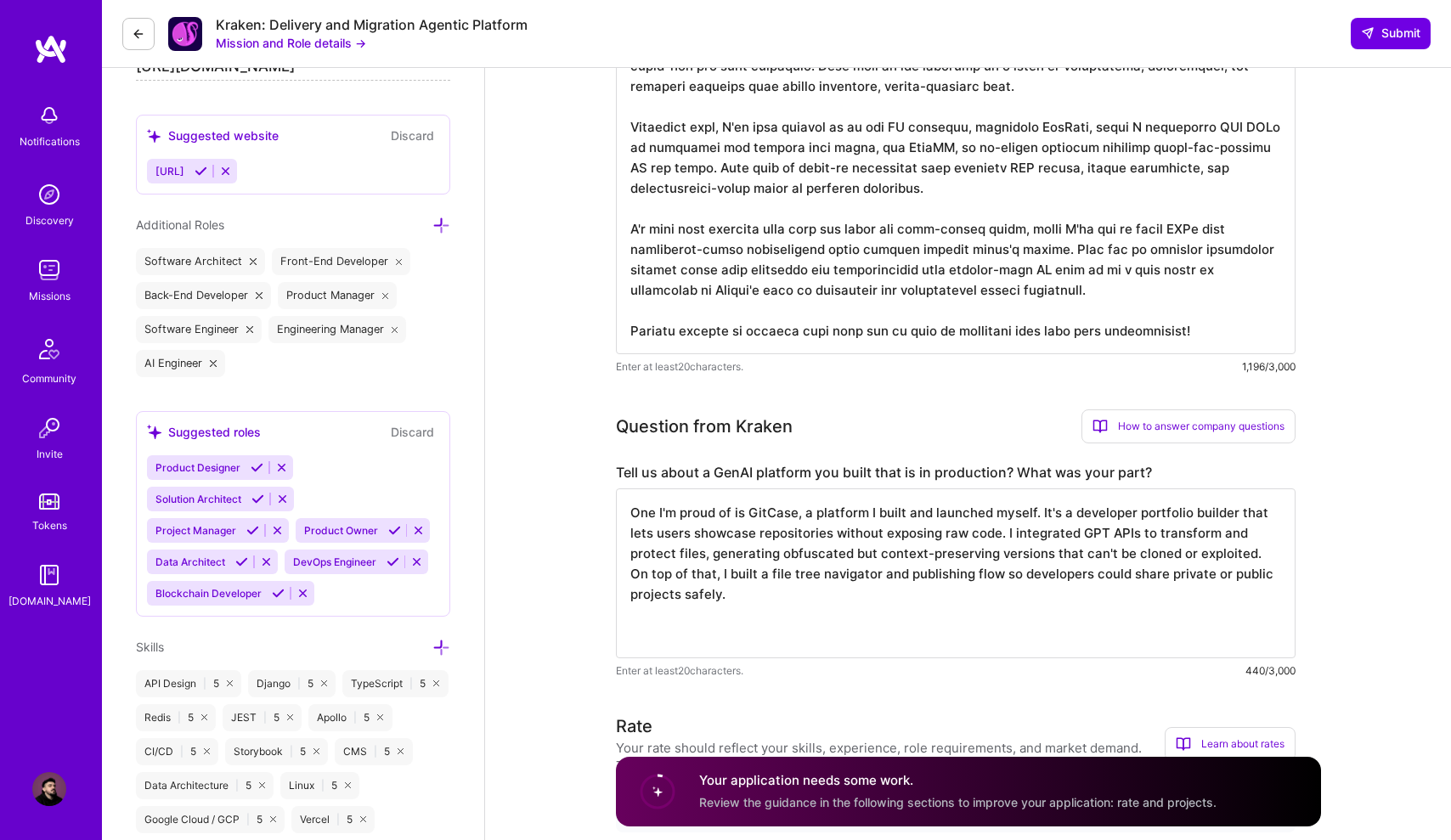
paste textarea "My part was everything end-to-end – designing the architecture, integrating GPT…"
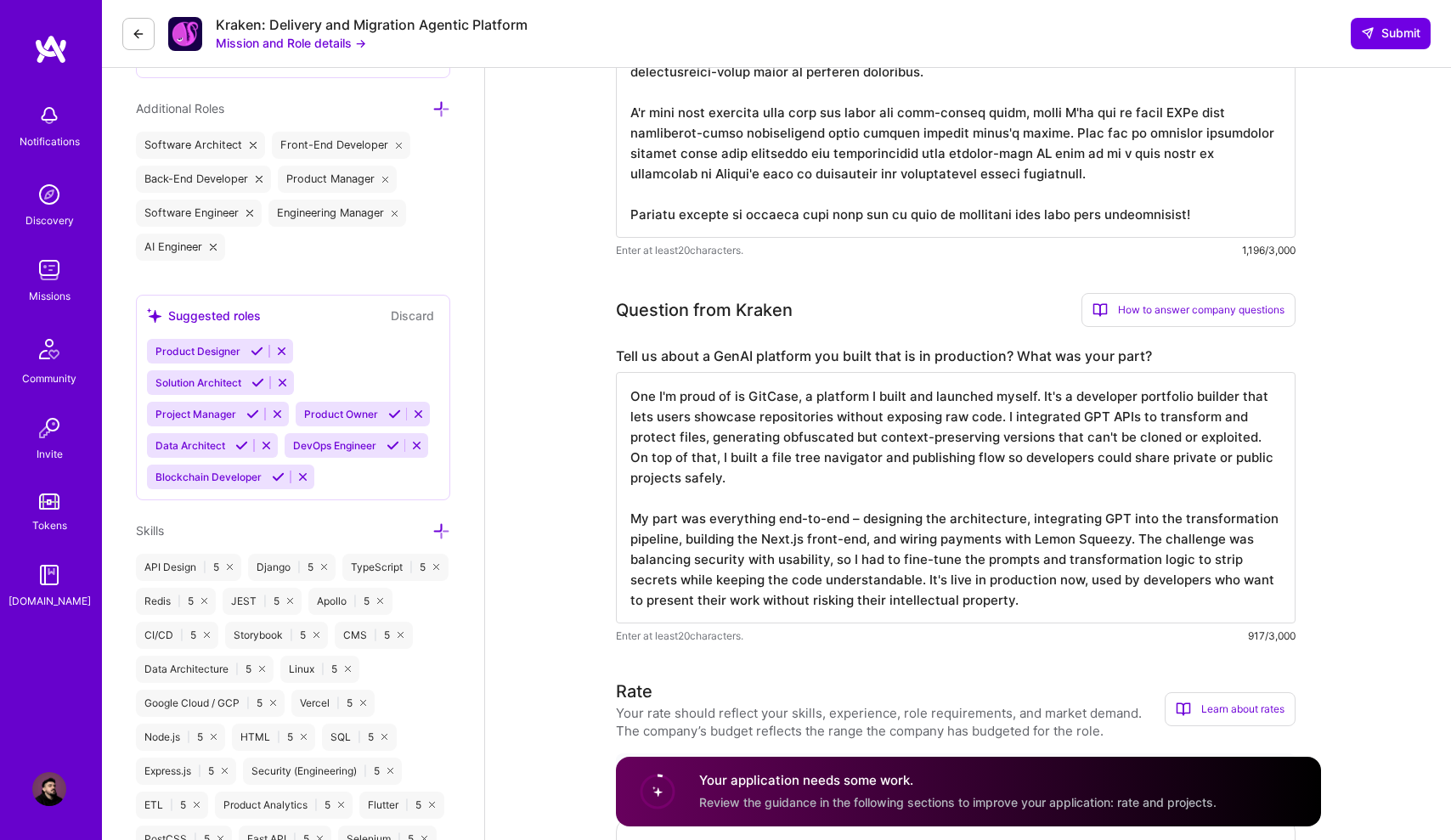
scroll to position [733, 0]
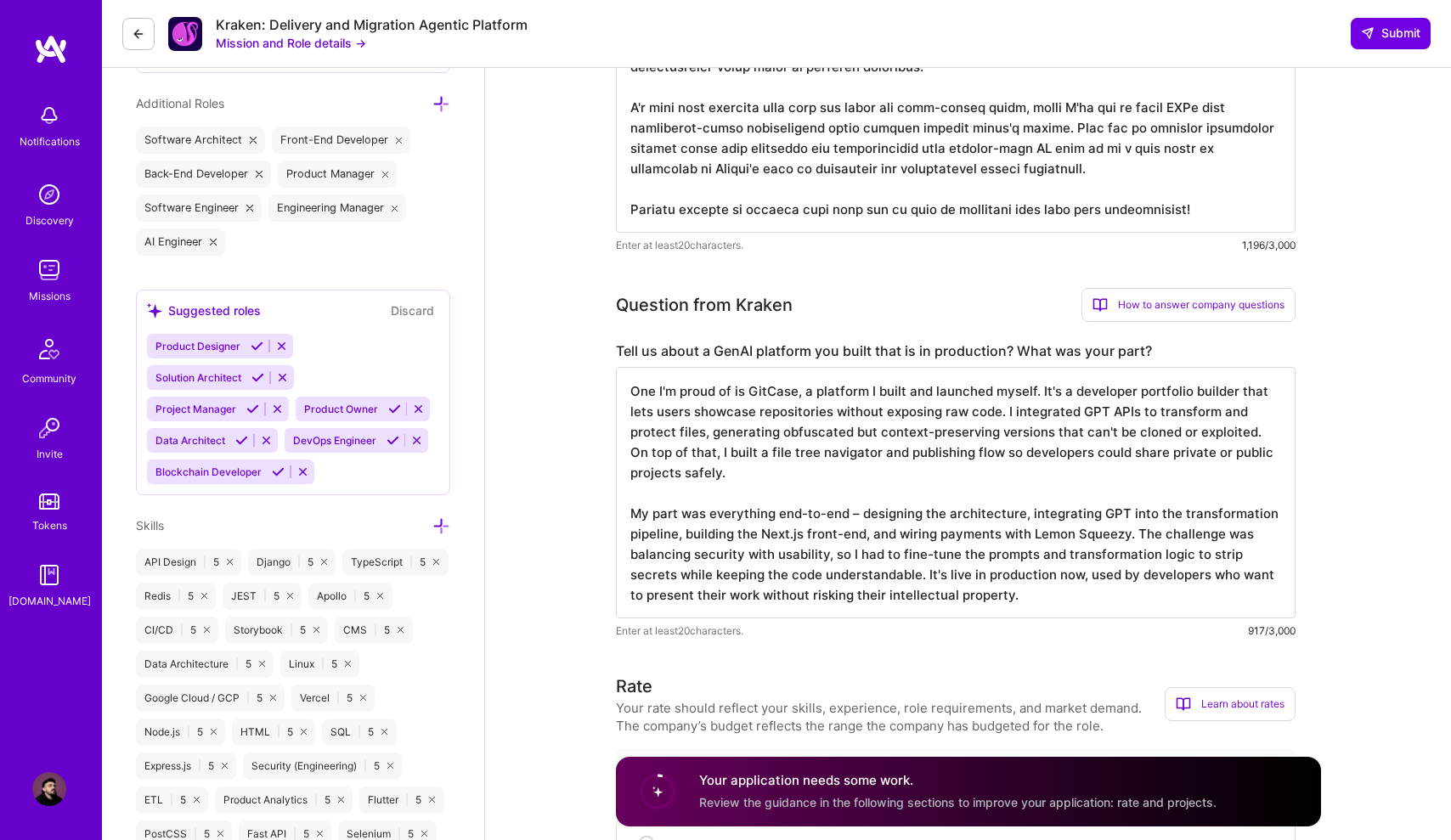
click at [860, 514] on textarea "One I'm proud of is GitCase, a platform I built and launched myself. It's a dev…" at bounding box center [955, 492] width 680 height 252
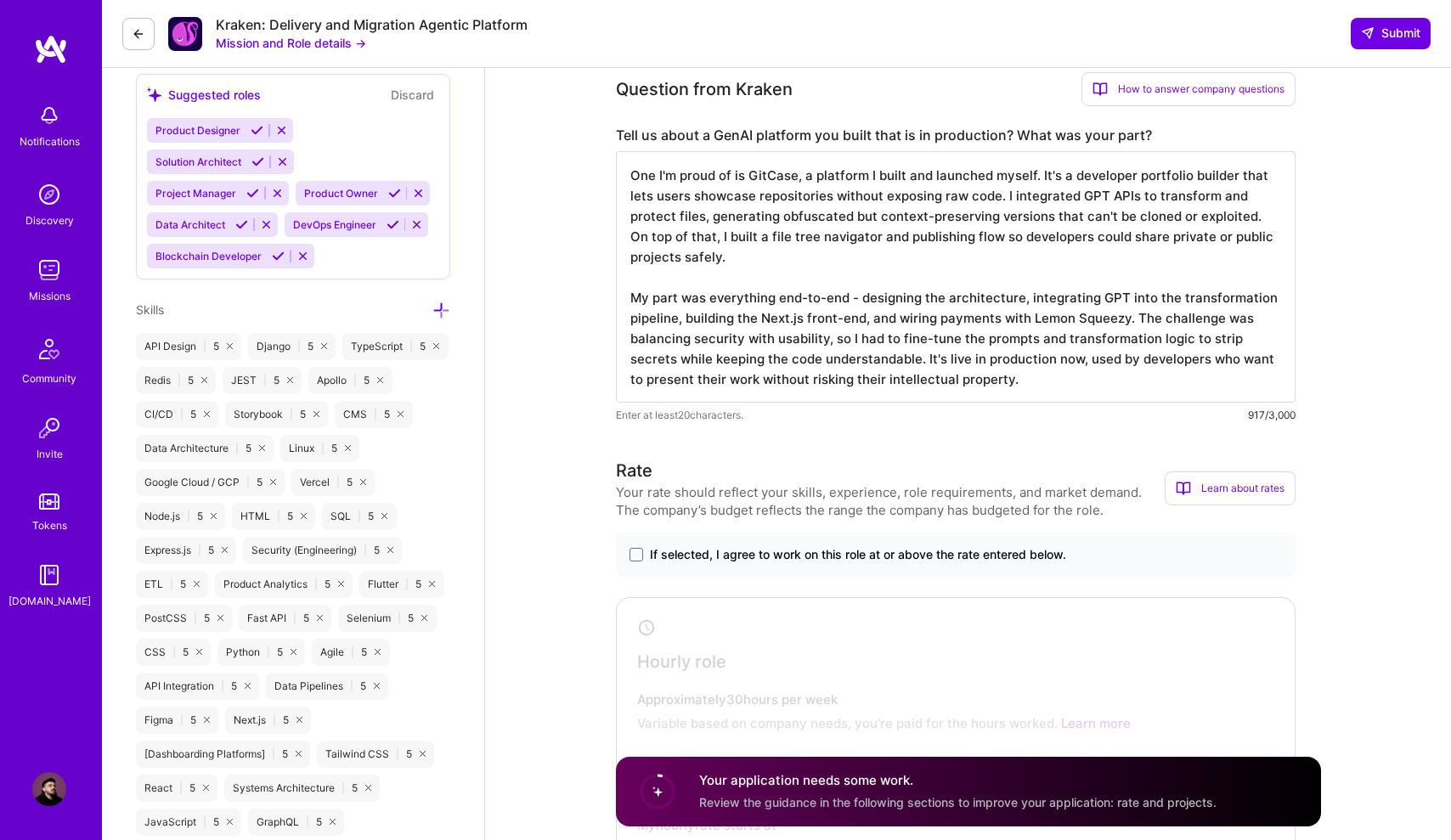
scroll to position [958, 0]
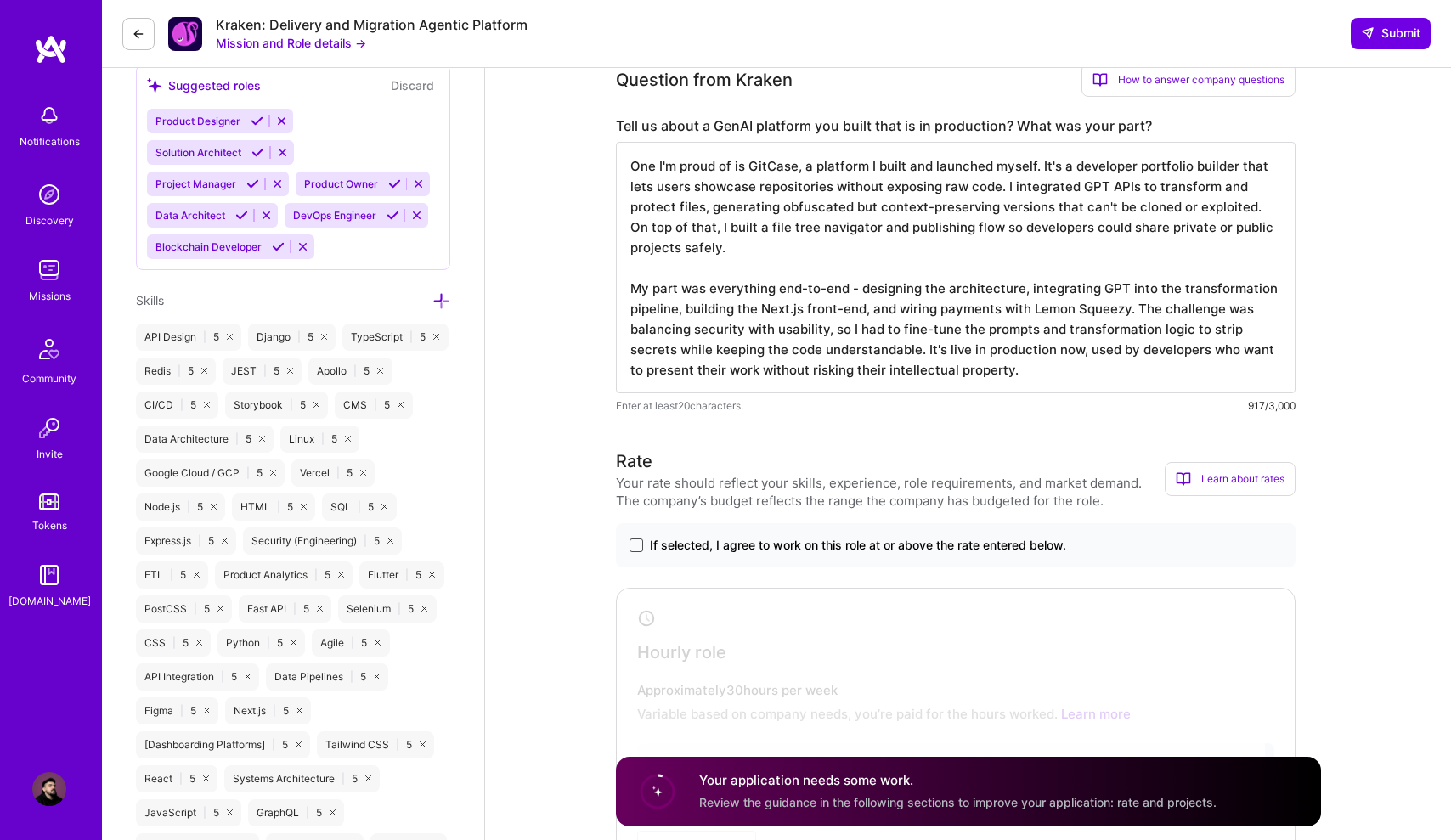
type textarea "One I'm proud of is GitCase, a platform I built and launched myself. It's a dev…"
click at [640, 549] on span at bounding box center [636, 545] width 14 height 14
click at [0, 0] on input "If selected, I agree to work on this role at or above the rate entered below." at bounding box center [0, 0] width 0 height 0
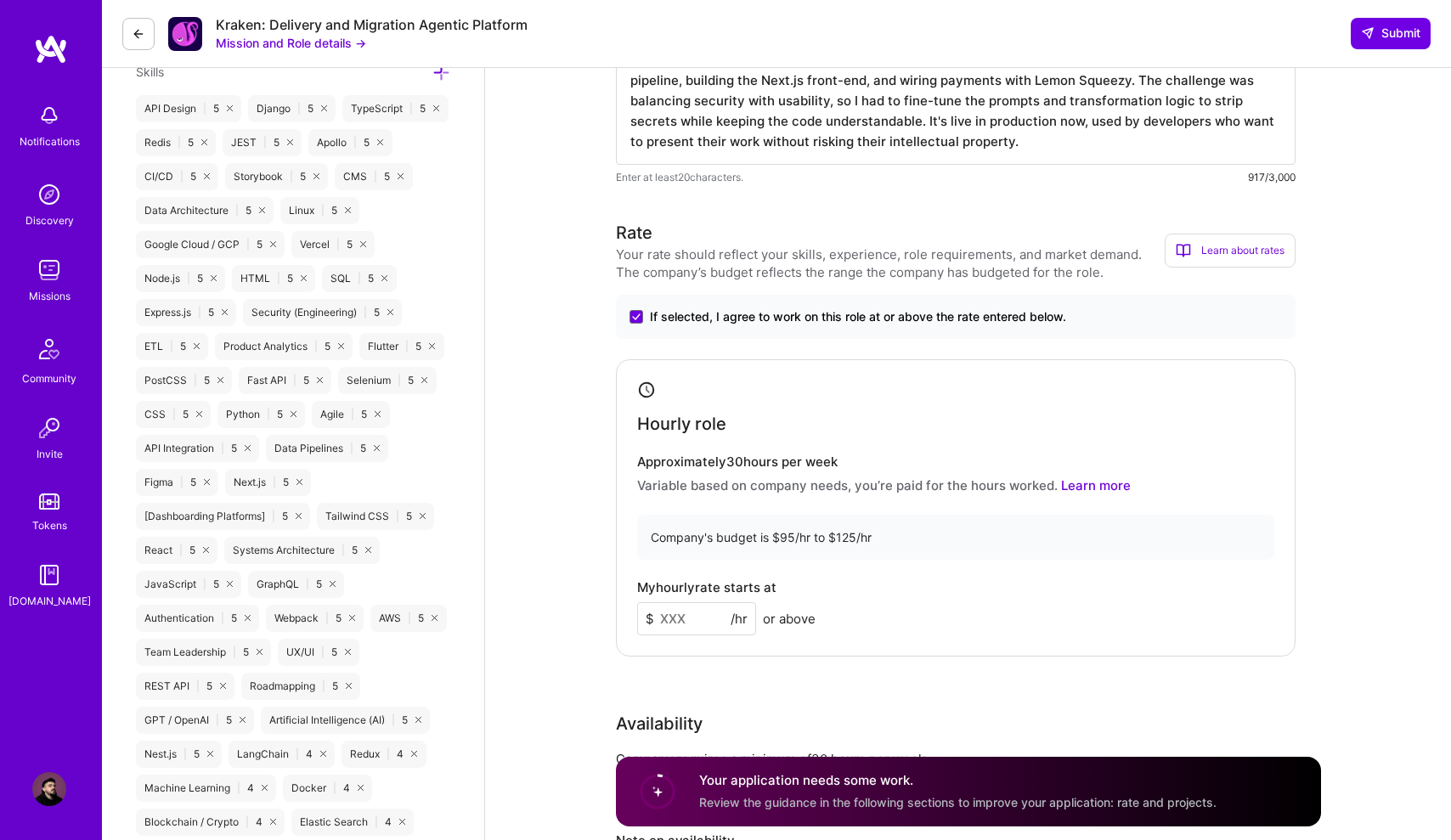
scroll to position [1188, 0]
click at [724, 612] on input at bounding box center [696, 617] width 119 height 33
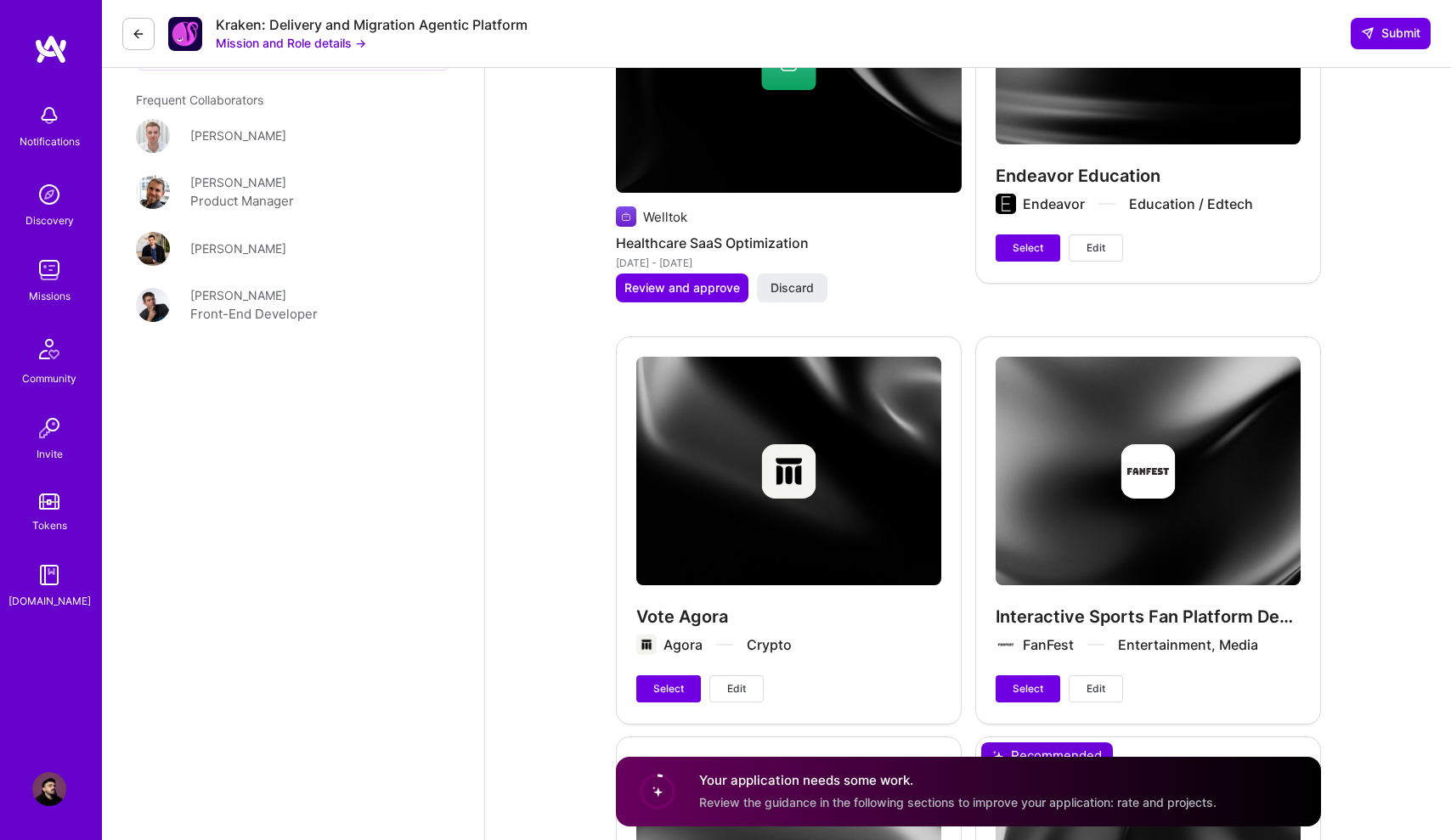
scroll to position [3052, 0]
click at [670, 685] on span "Select" at bounding box center [669, 689] width 31 height 15
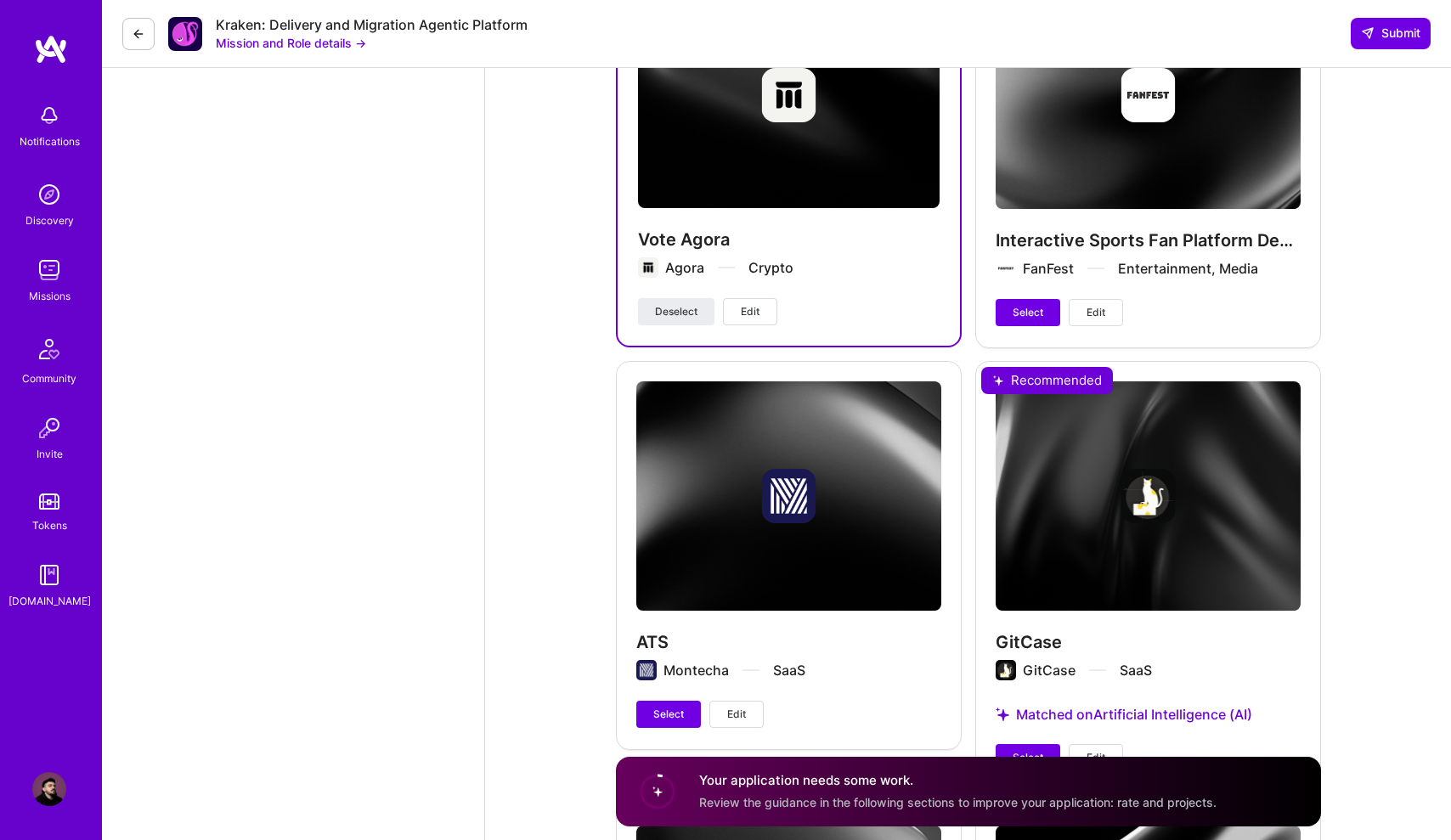
scroll to position [3471, 0]
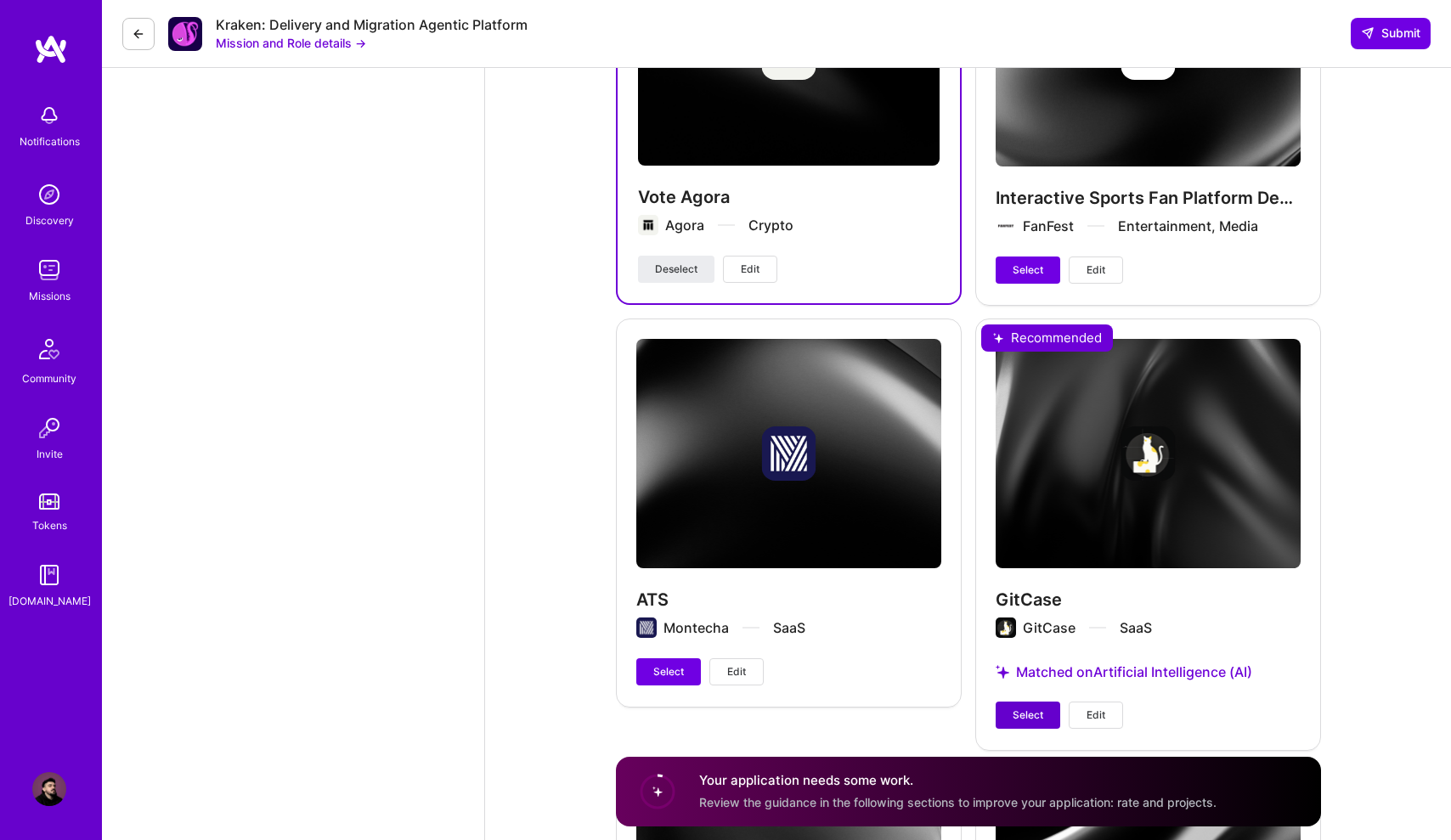
click at [1036, 710] on span "Select" at bounding box center [1028, 715] width 31 height 15
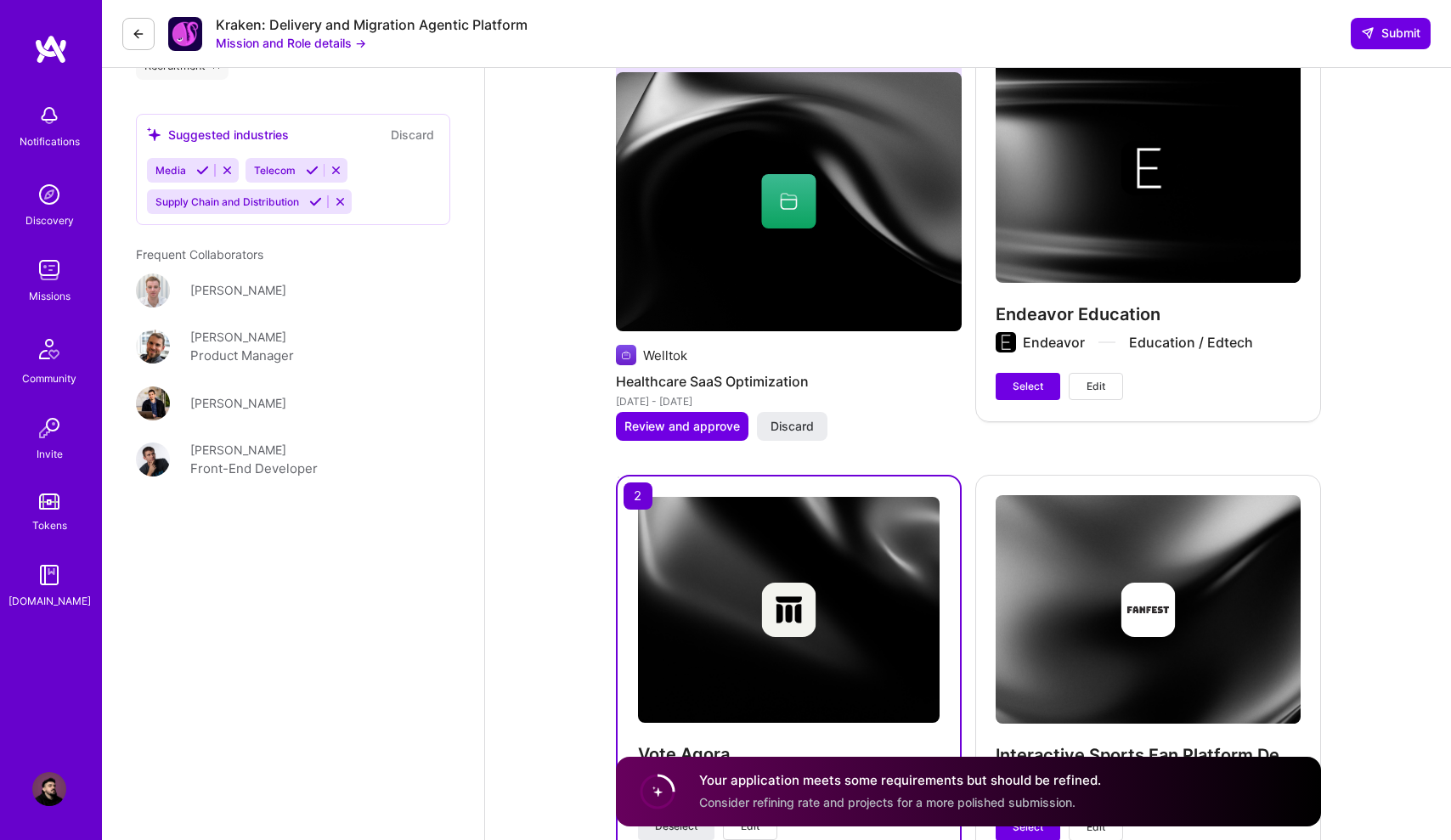
scroll to position [2897, 0]
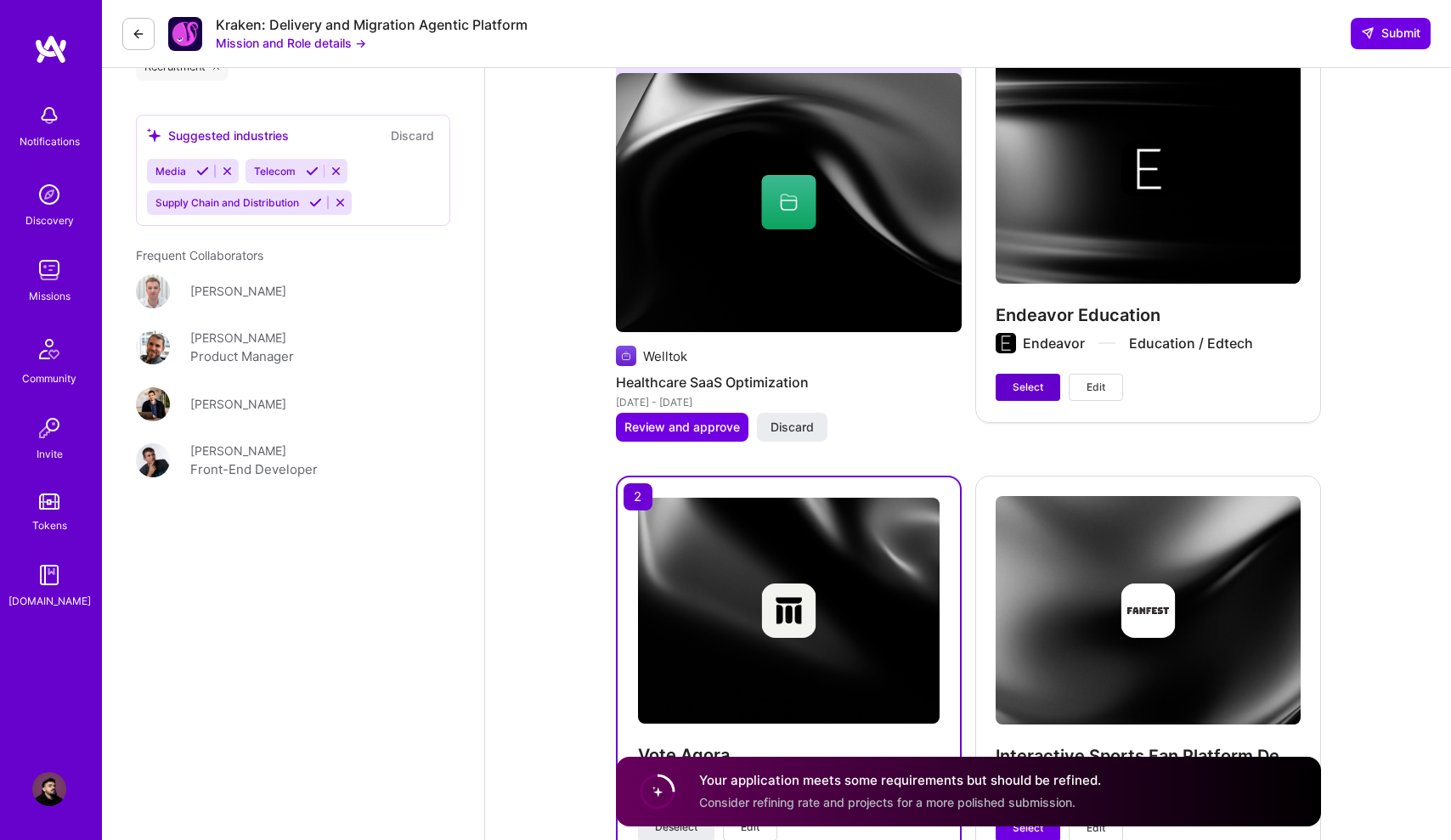
click at [1025, 392] on span "Select" at bounding box center [1028, 387] width 31 height 15
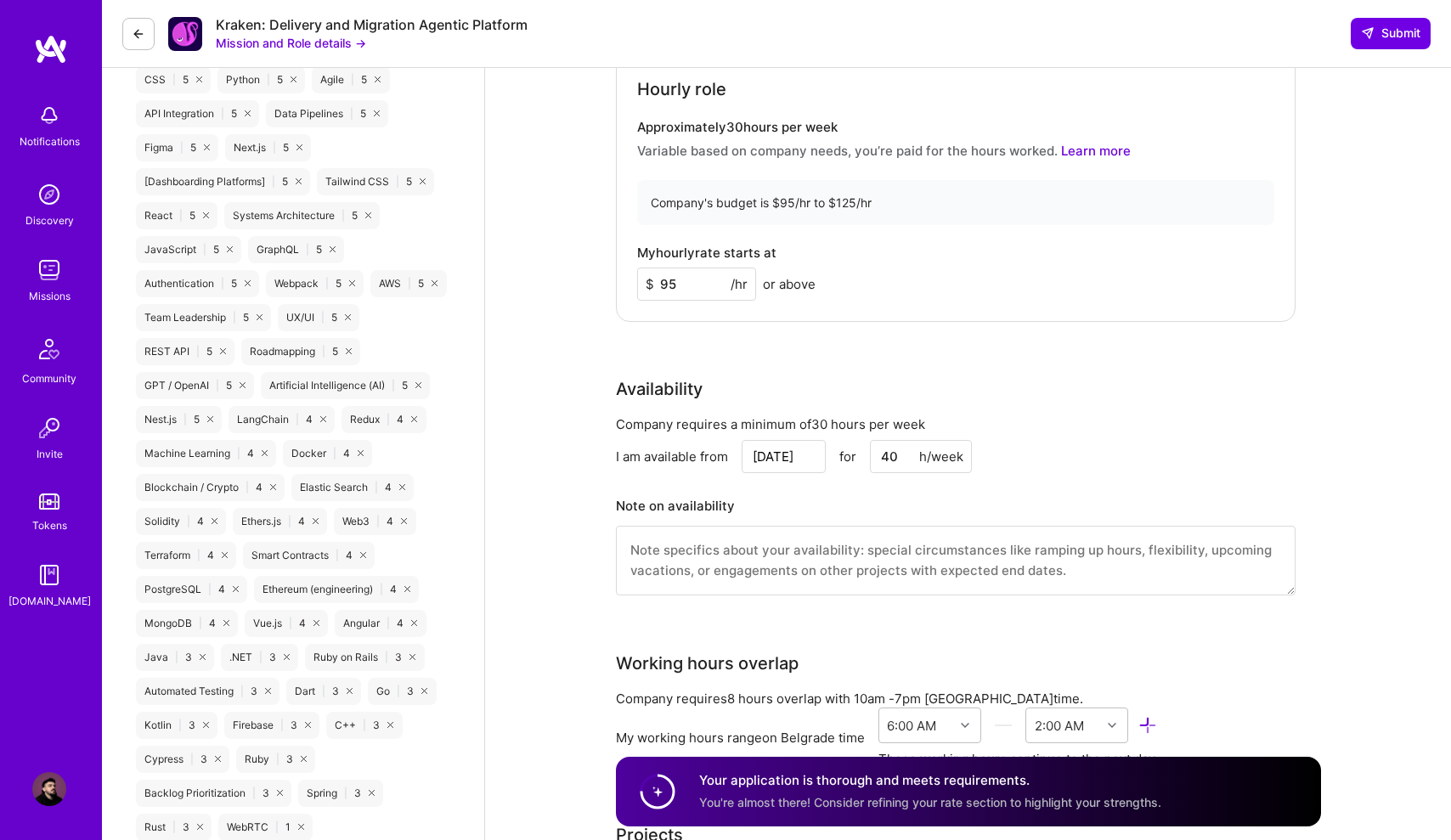
scroll to position [1496, 0]
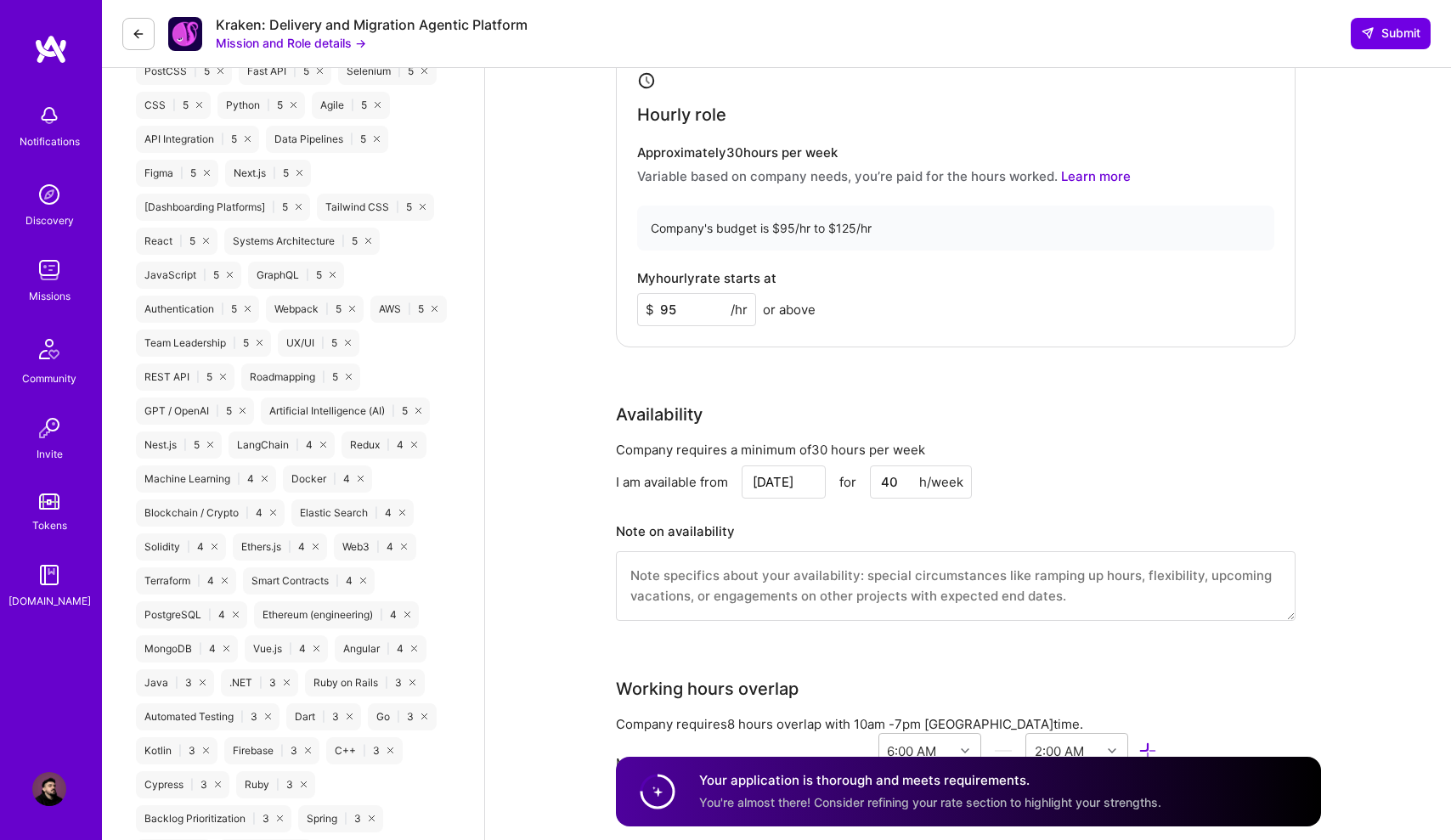
click at [704, 298] on input "95" at bounding box center [696, 310] width 119 height 33
drag, startPoint x: 709, startPoint y: 355, endPoint x: 704, endPoint y: 334, distance: 21.6
click at [709, 355] on div "Rate Your rate should reflect your skills, experience, role requirements, and m…" at bounding box center [968, 275] width 705 height 731
click at [703, 316] on input "95" at bounding box center [696, 310] width 119 height 33
type input "96"
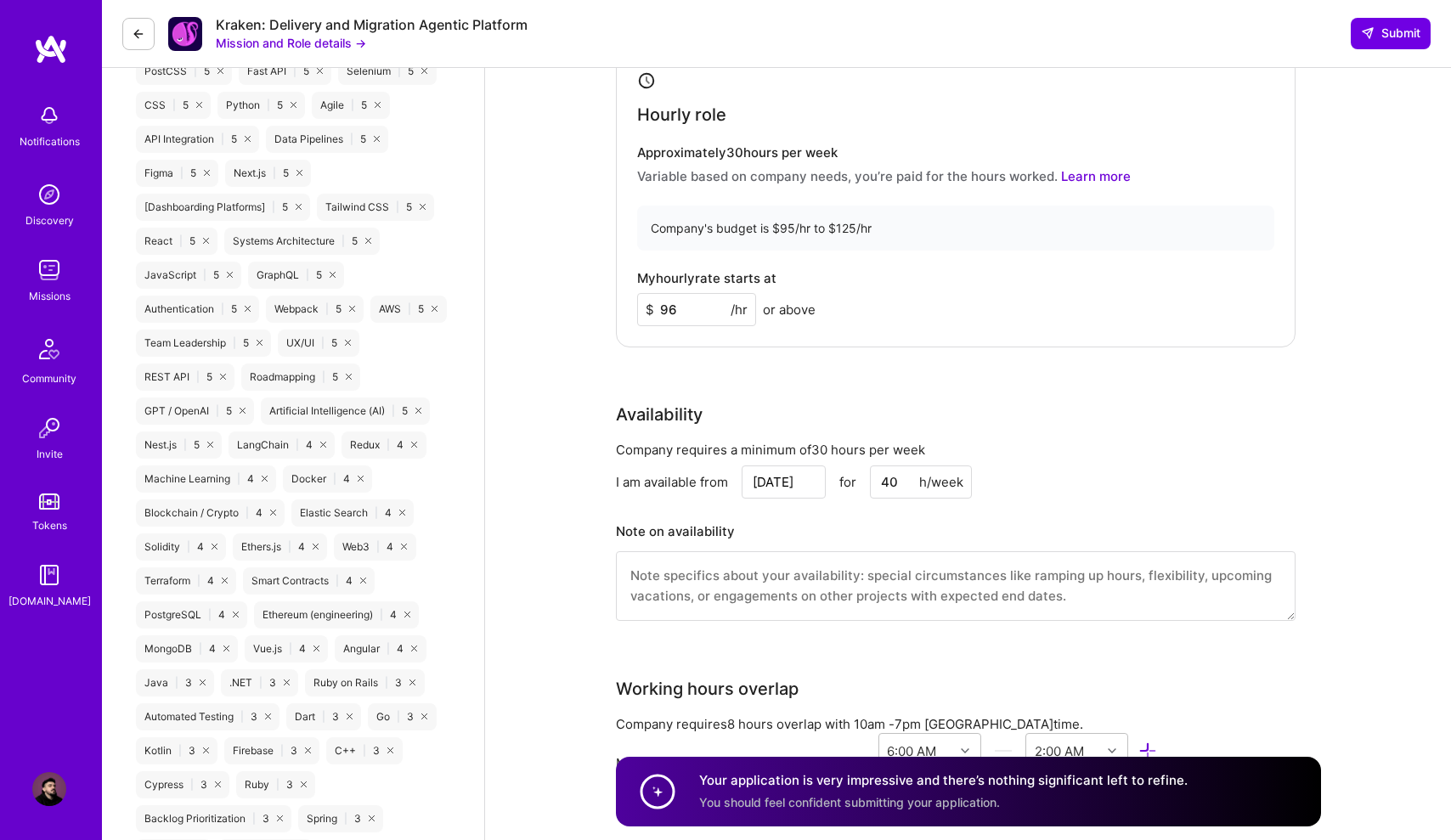
drag, startPoint x: 1355, startPoint y: 213, endPoint x: 1350, endPoint y: 221, distance: 9.4
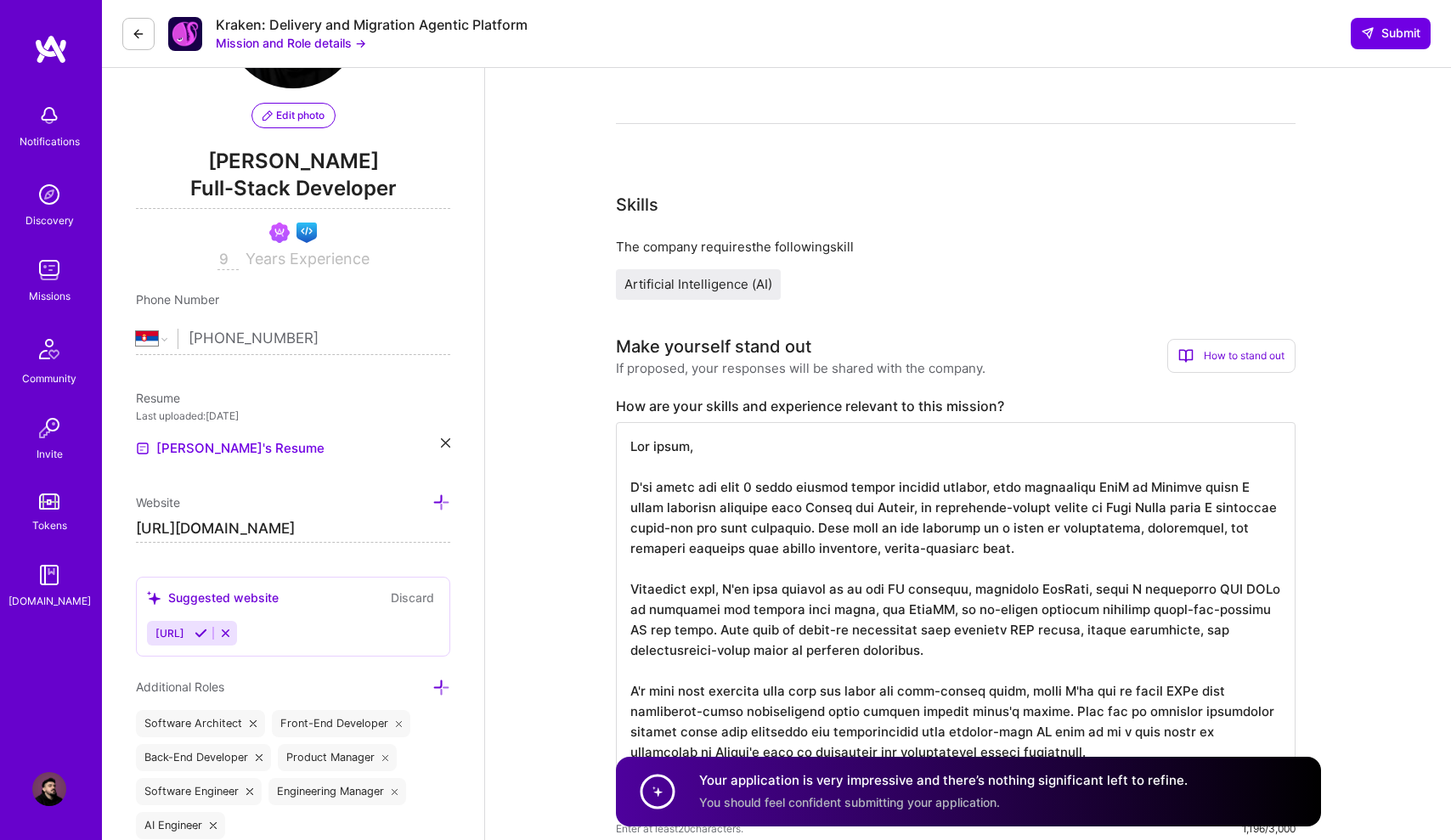
scroll to position [367, 0]
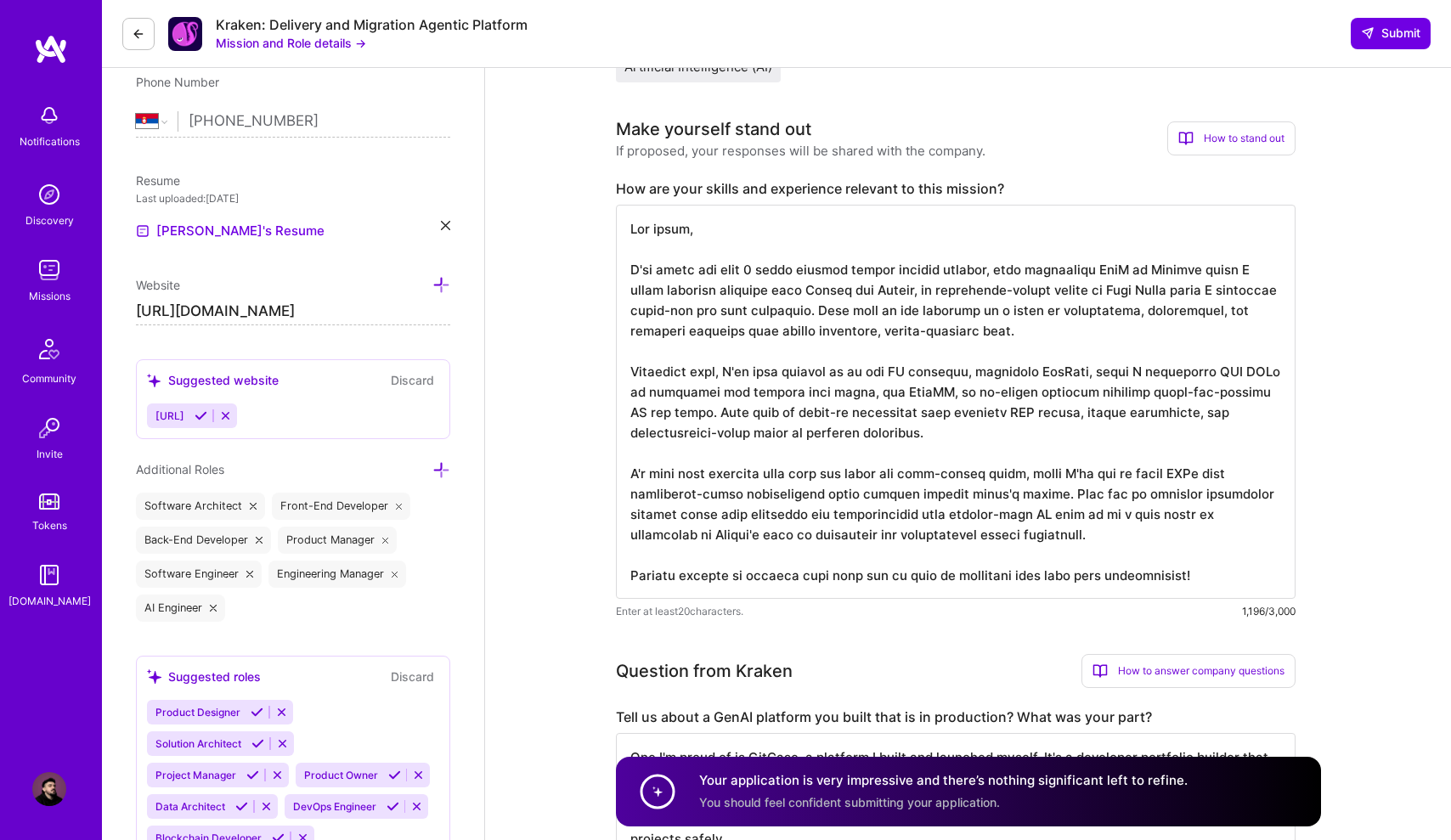
click at [1386, 50] on div "Kraken: Delivery and Migration Agentic Platform Mission and Role details → Subm…" at bounding box center [777, 34] width 1349 height 68
click at [1387, 43] on button "Submit" at bounding box center [1391, 33] width 80 height 31
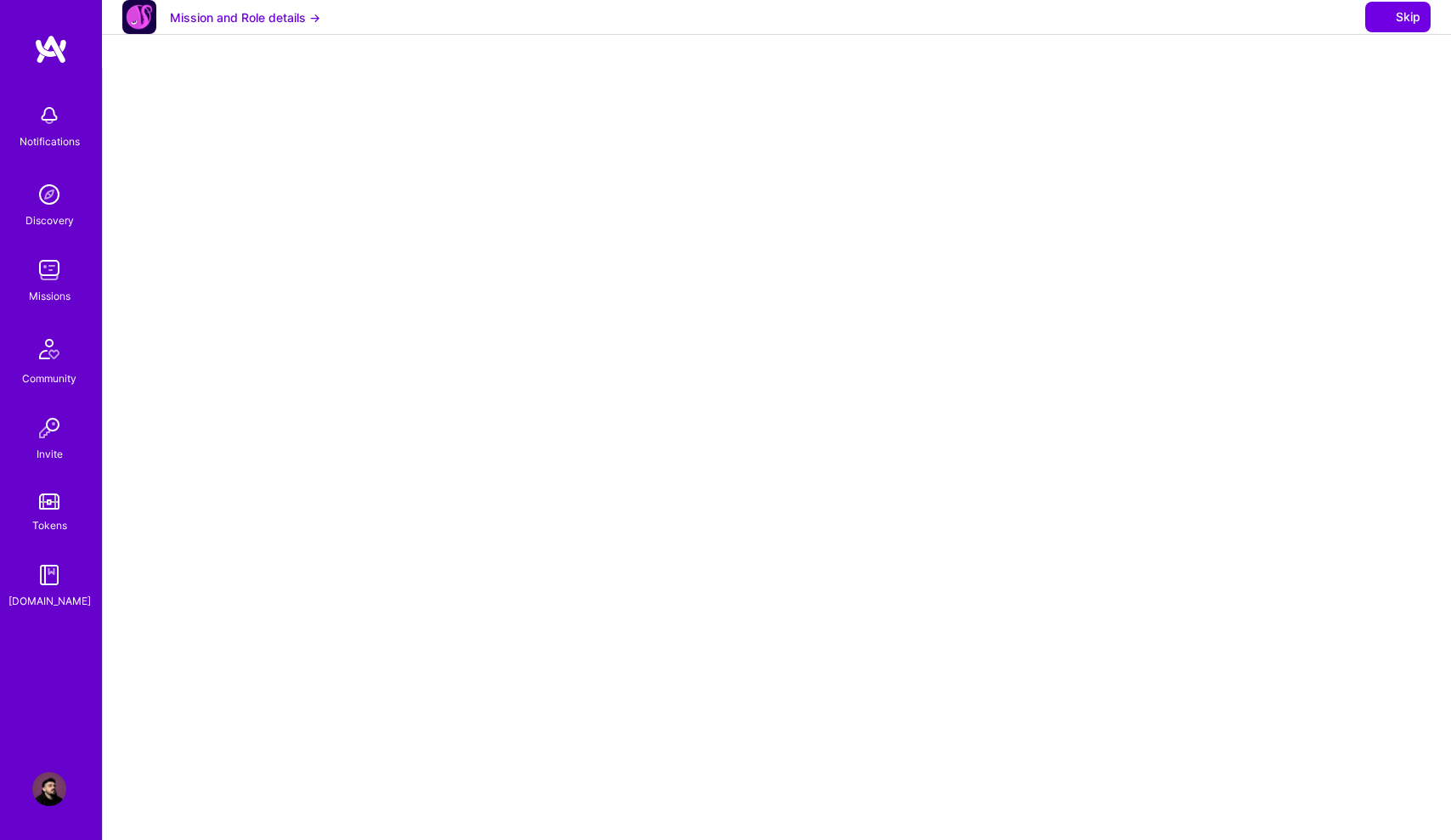
select select "RS"
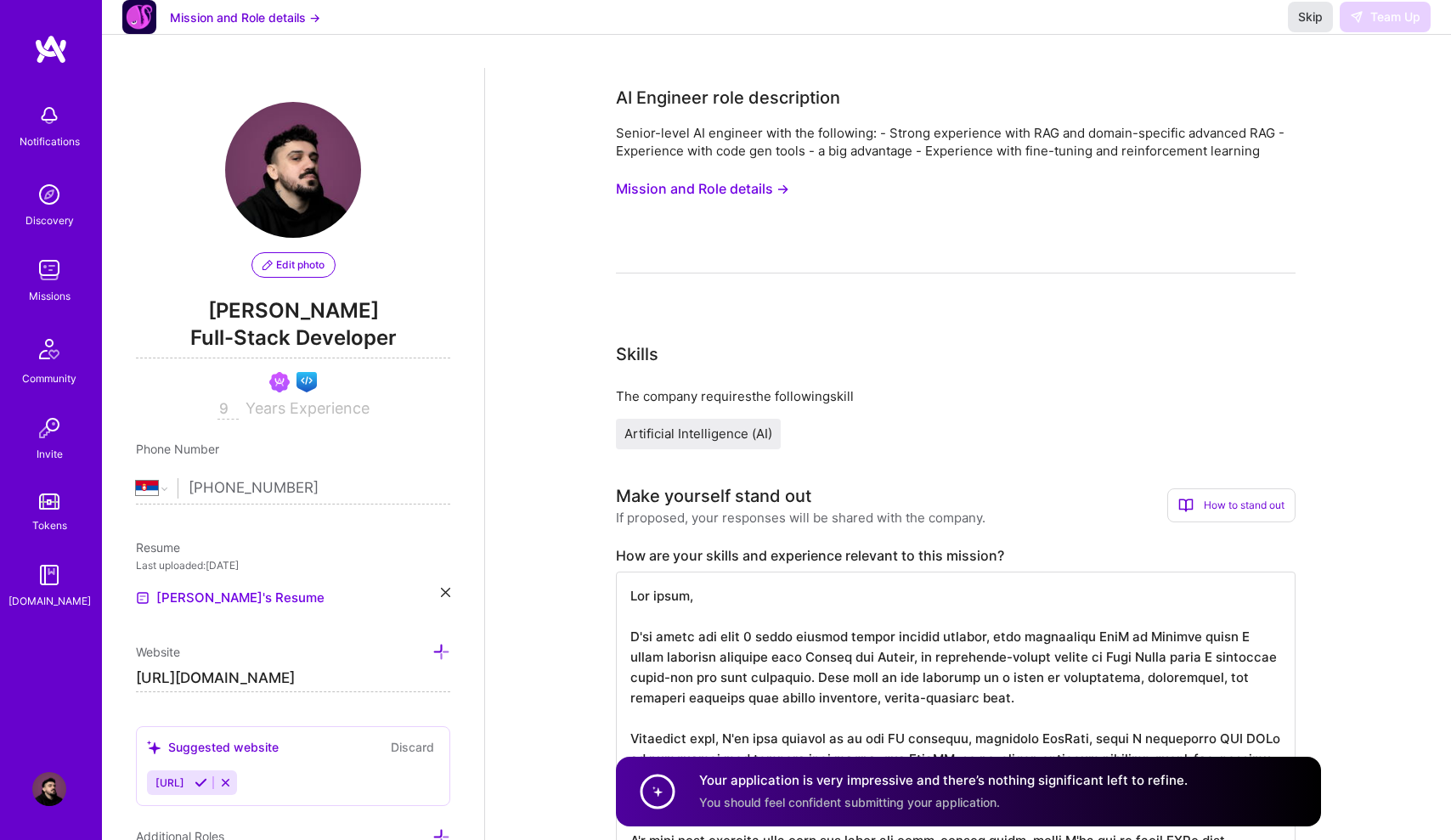
click at [1315, 26] on span "Skip" at bounding box center [1310, 17] width 25 height 17
click at [63, 50] on img at bounding box center [51, 49] width 34 height 31
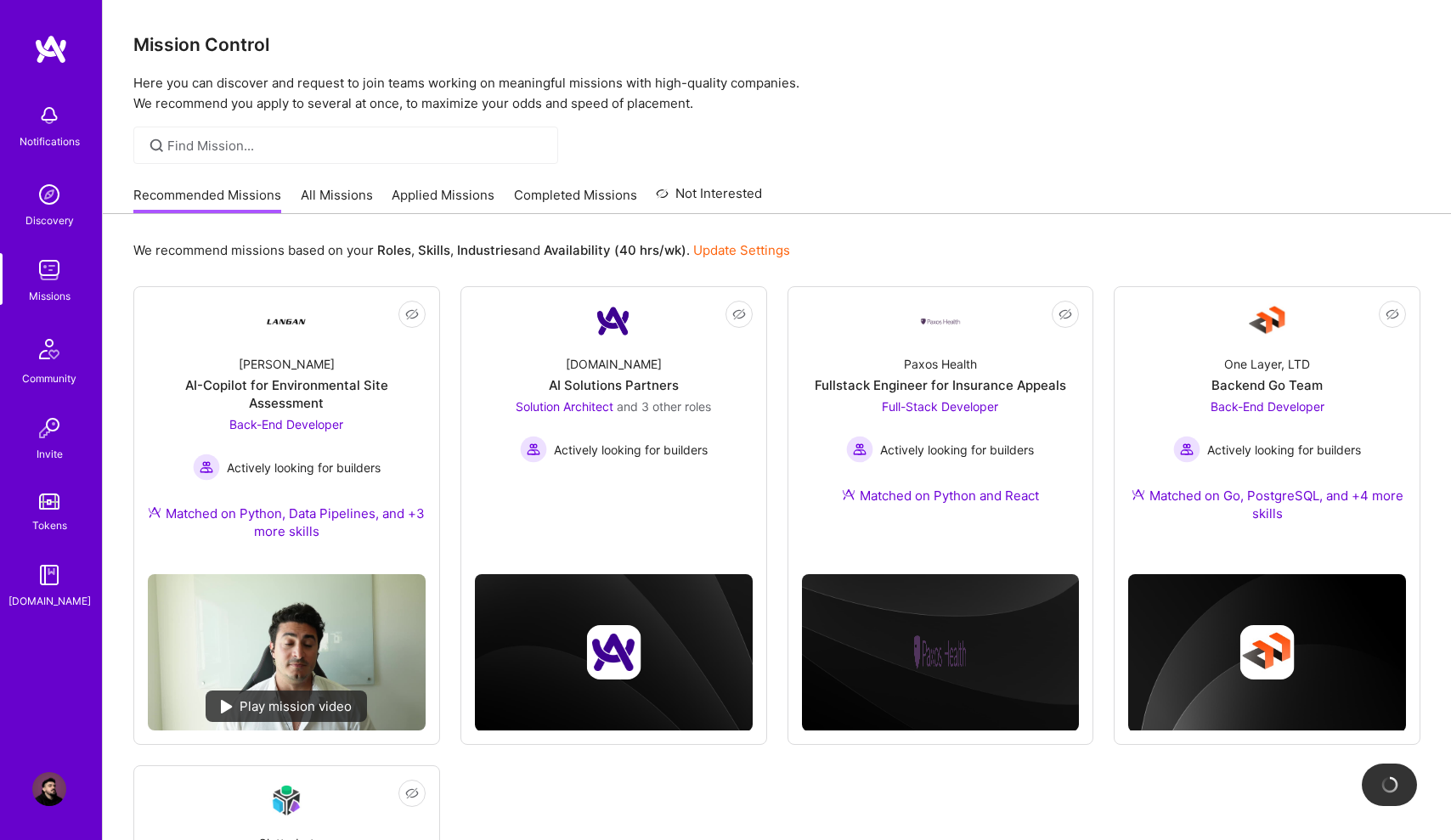
click at [442, 200] on link "Applied Missions" at bounding box center [443, 200] width 103 height 28
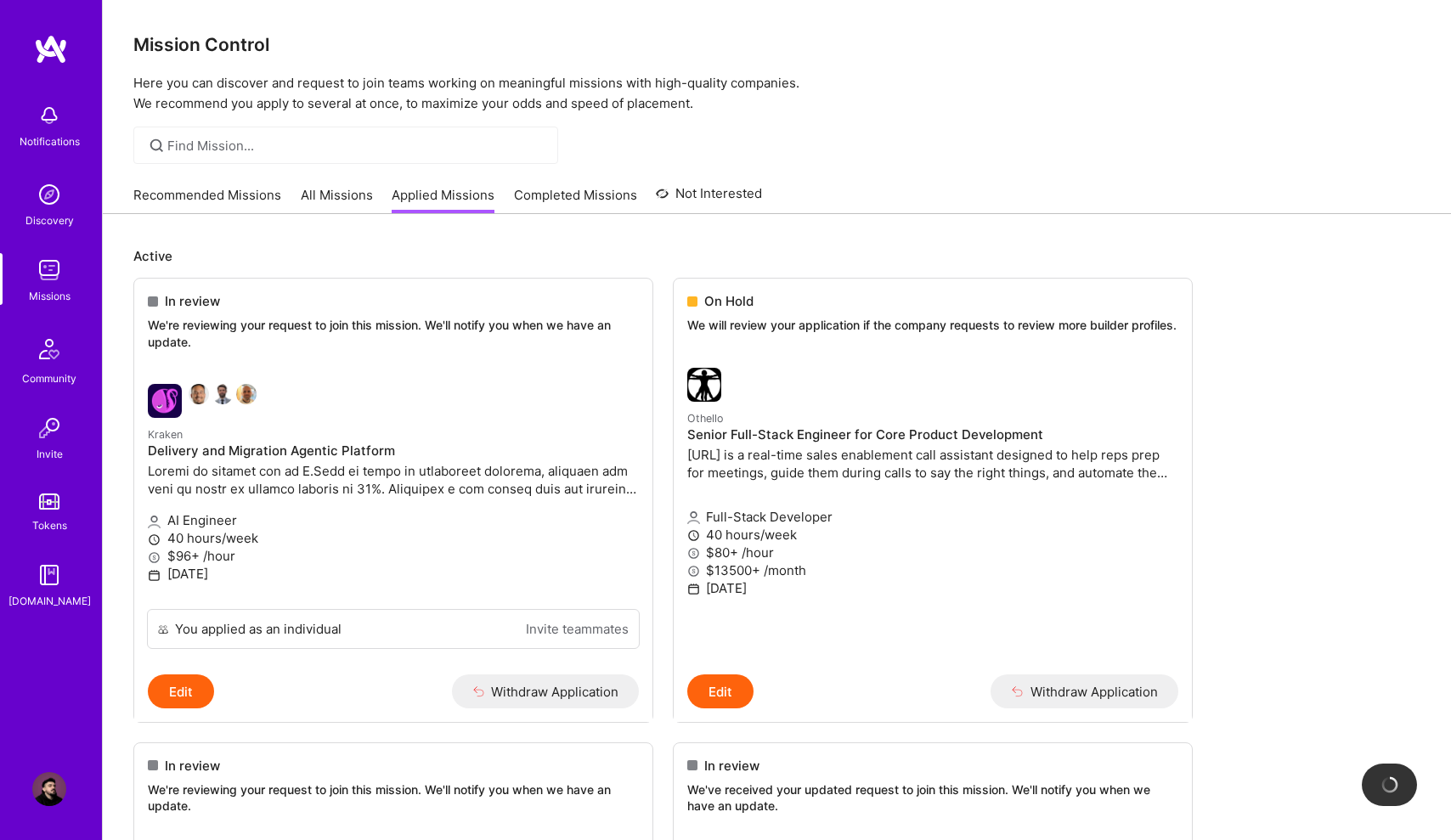
click at [56, 53] on img at bounding box center [51, 49] width 34 height 31
